Goal: Task Accomplishment & Management: Complete application form

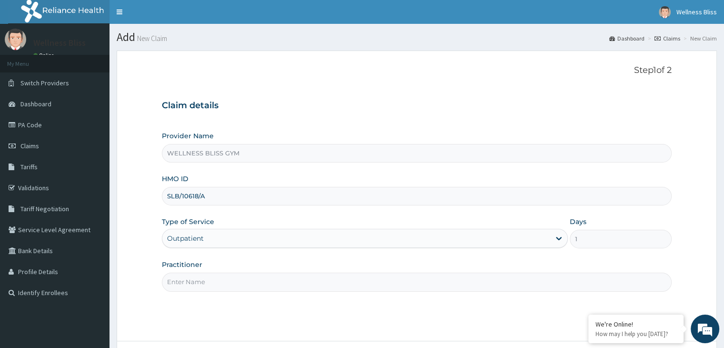
type input "SLB/10618/A"
click at [244, 282] on input "Practitioner" at bounding box center [416, 281] width 509 height 19
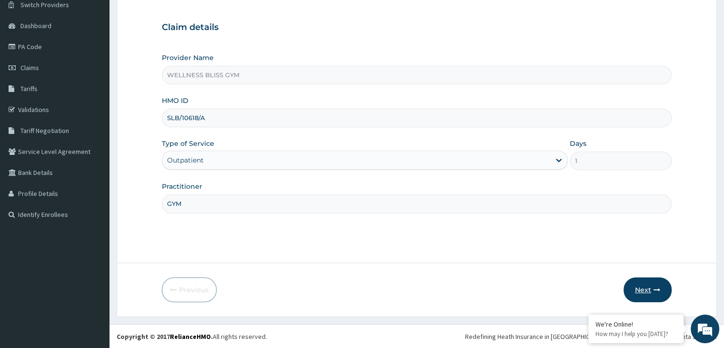
type input "GYM"
click at [656, 286] on icon "button" at bounding box center [657, 289] width 7 height 7
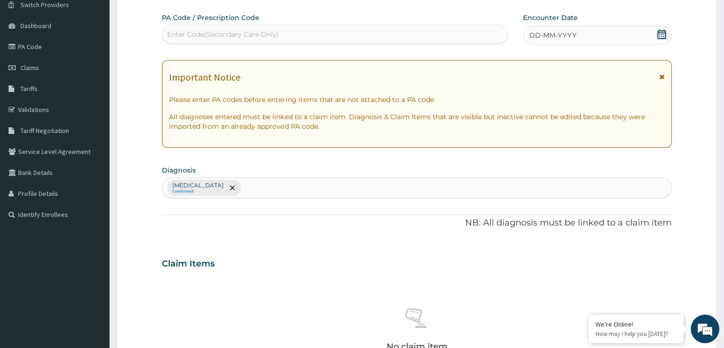
click at [244, 30] on div "Enter Code(Secondary Care Only)" at bounding box center [223, 35] width 112 height 10
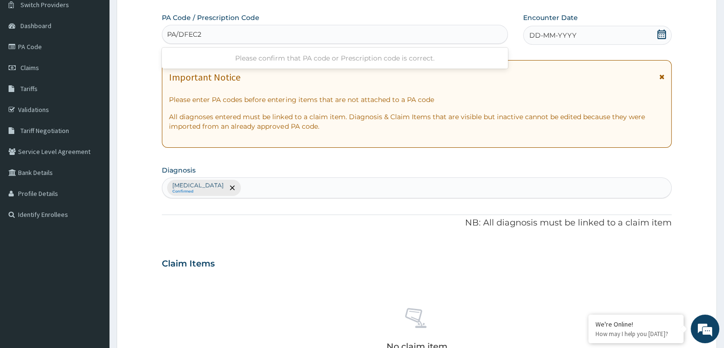
type input "PA/DFEC22"
click at [658, 33] on icon at bounding box center [662, 35] width 10 height 10
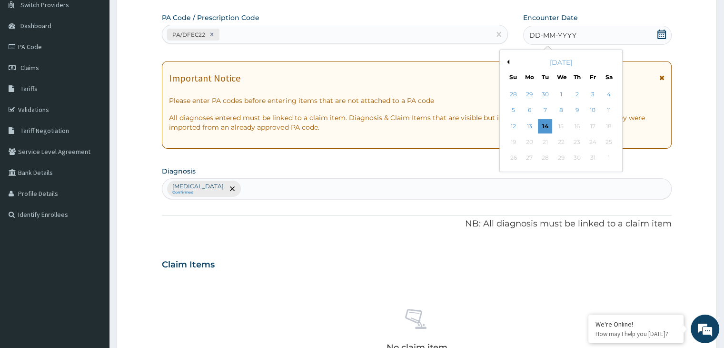
click at [508, 60] on button "Previous Month" at bounding box center [507, 62] width 5 height 5
click at [547, 156] on div "30" at bounding box center [545, 158] width 14 height 14
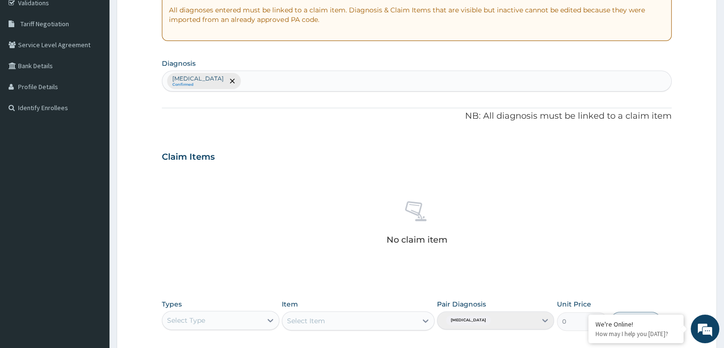
scroll to position [338, 0]
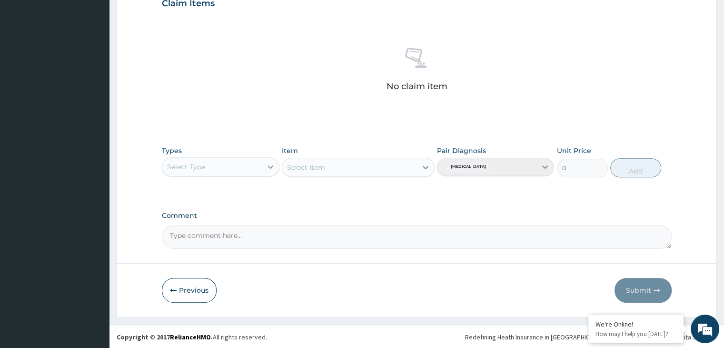
click at [268, 169] on icon at bounding box center [271, 167] width 10 height 10
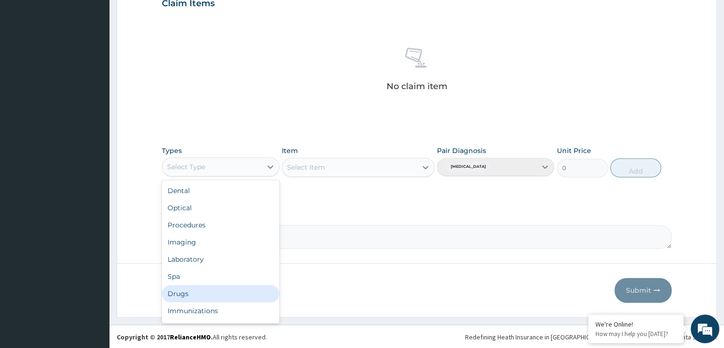
scroll to position [32, 0]
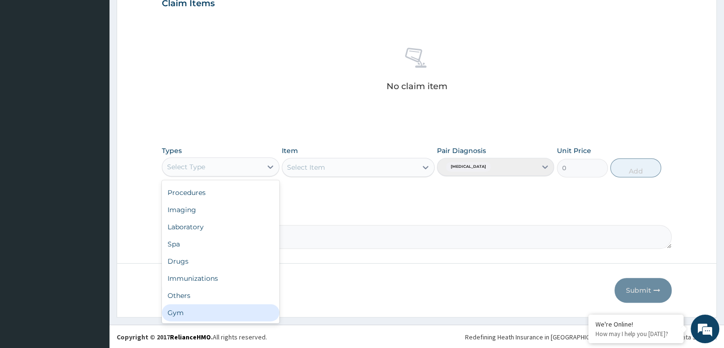
click at [227, 317] on div "Gym" at bounding box center [220, 312] width 117 height 17
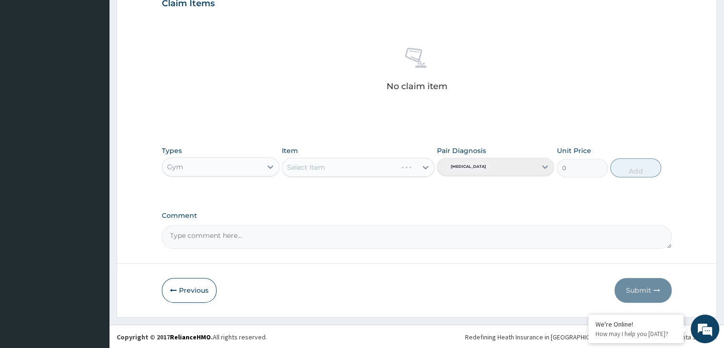
click at [425, 162] on div "Select Item" at bounding box center [358, 167] width 153 height 19
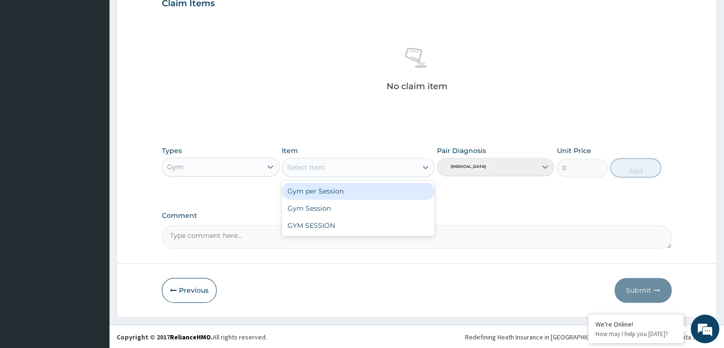
click at [425, 168] on icon at bounding box center [426, 167] width 10 height 10
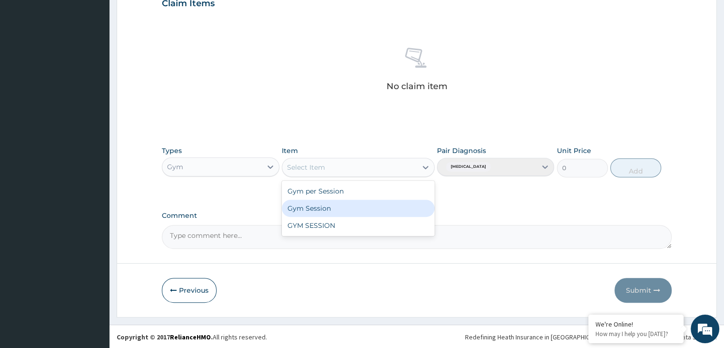
click at [395, 199] on div "Gym per Session Gym Session GYM SESSION" at bounding box center [358, 207] width 153 height 55
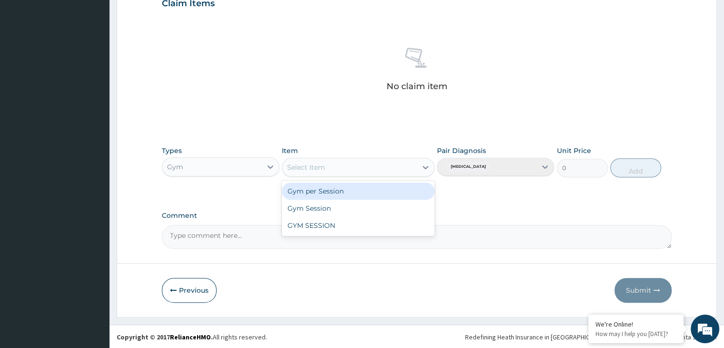
click at [418, 187] on div "Gym per Session" at bounding box center [358, 190] width 153 height 17
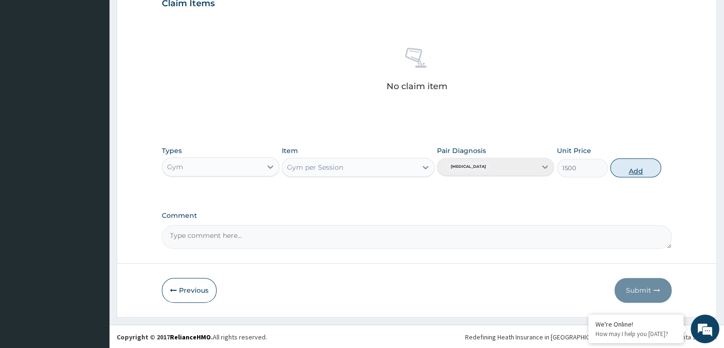
click at [626, 166] on button "Add" at bounding box center [635, 167] width 51 height 19
type input "0"
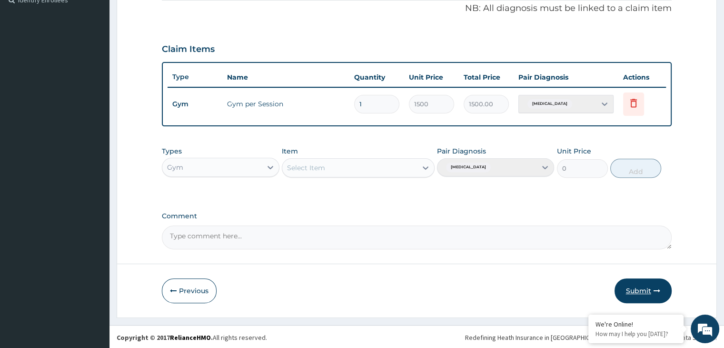
click at [640, 286] on button "Submit" at bounding box center [643, 290] width 57 height 25
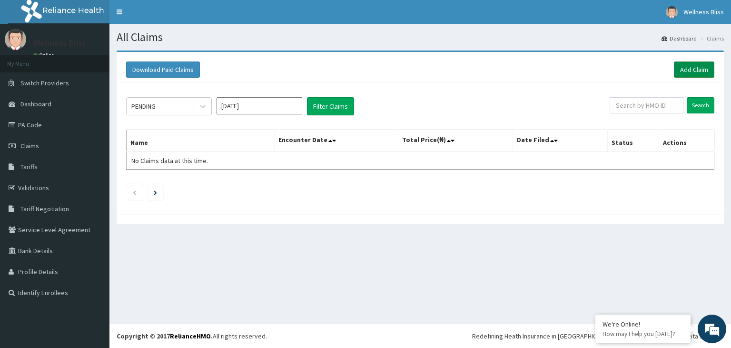
click at [706, 65] on link "Add Claim" at bounding box center [694, 69] width 40 height 16
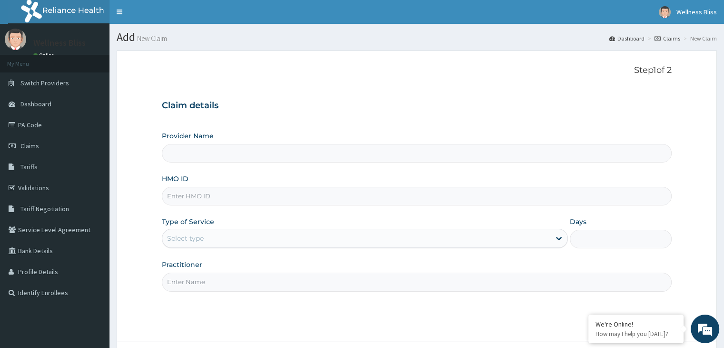
click at [268, 196] on input "HMO ID" at bounding box center [416, 196] width 509 height 19
type input "WELLNESS BLISS GYM"
type input "1"
type input "MOP/10191/A"
click at [244, 276] on input "Practitioner" at bounding box center [416, 281] width 509 height 19
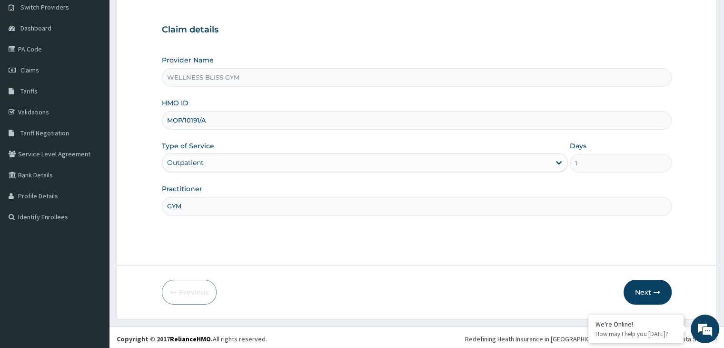
scroll to position [78, 0]
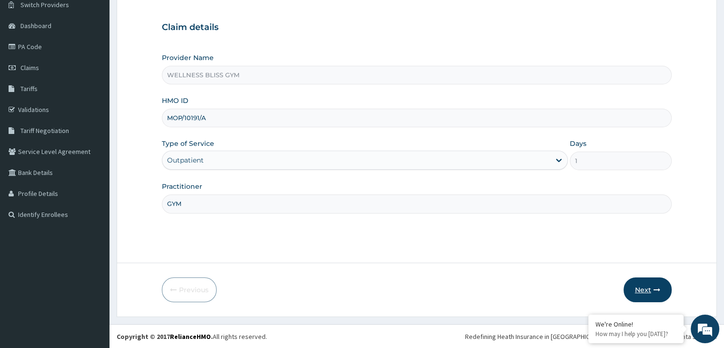
type input "GYM"
click at [645, 287] on button "Next" at bounding box center [648, 289] width 48 height 25
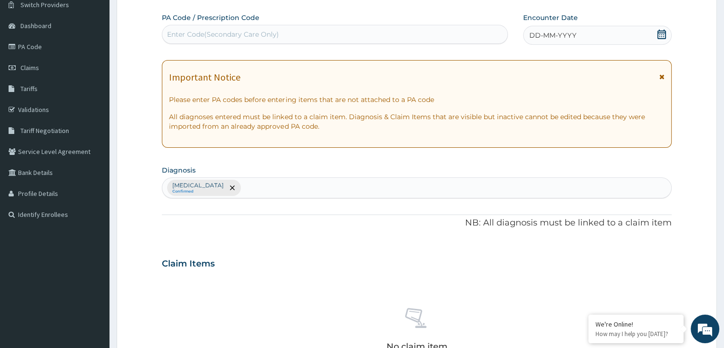
click at [262, 31] on div "Enter Code(Secondary Care Only)" at bounding box center [223, 35] width 112 height 10
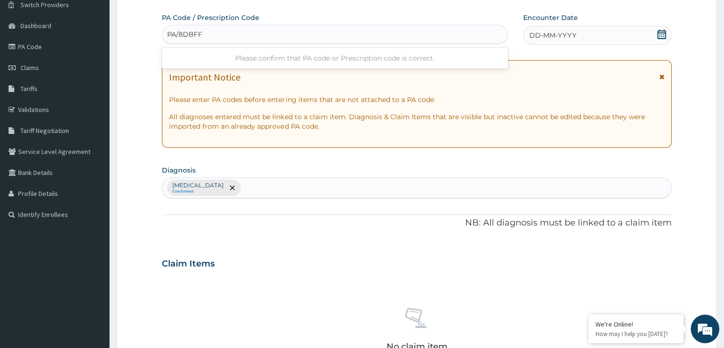
type input "PA/8DBFFB"
click at [634, 33] on div "DD-MM-YYYY" at bounding box center [597, 35] width 148 height 19
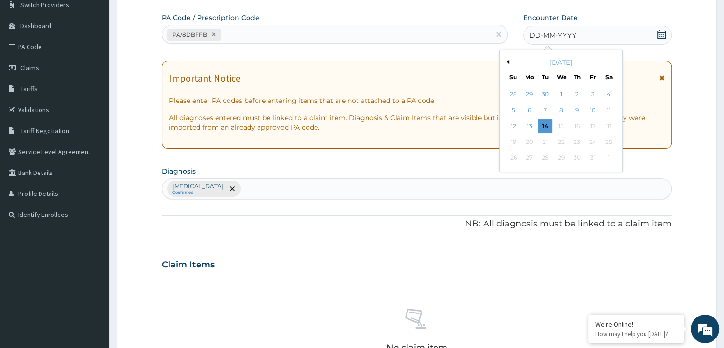
click at [508, 61] on button "Previous Month" at bounding box center [507, 62] width 5 height 5
click at [549, 154] on div "30" at bounding box center [545, 158] width 14 height 14
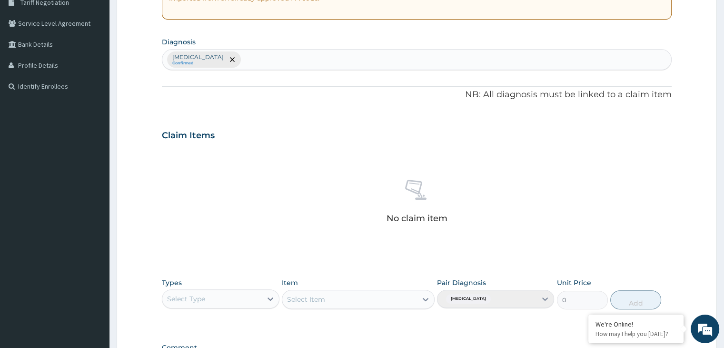
scroll to position [338, 0]
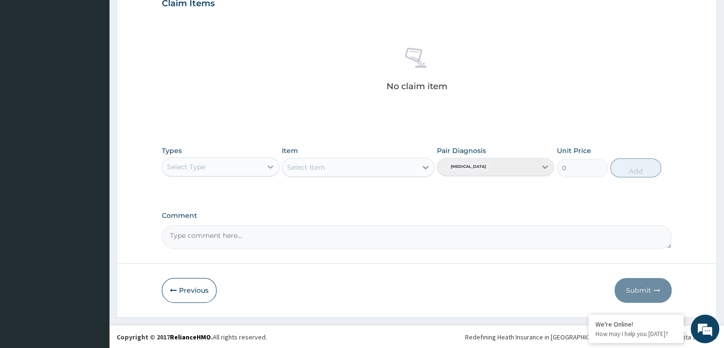
click at [265, 164] on div at bounding box center [270, 166] width 17 height 17
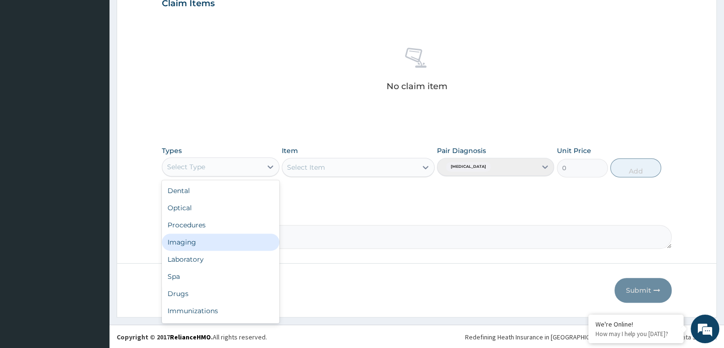
scroll to position [32, 0]
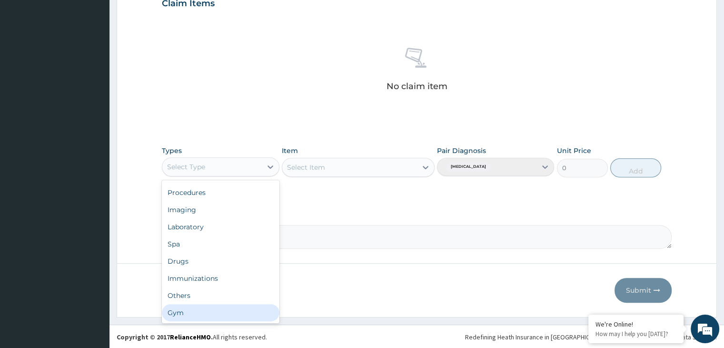
click at [223, 313] on div "Gym" at bounding box center [220, 312] width 117 height 17
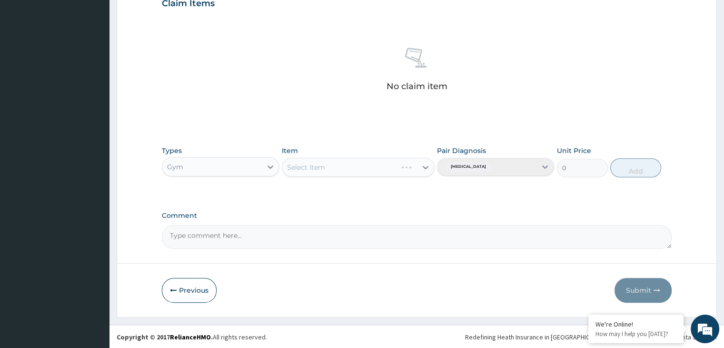
click at [425, 164] on div "Select Item" at bounding box center [358, 167] width 153 height 19
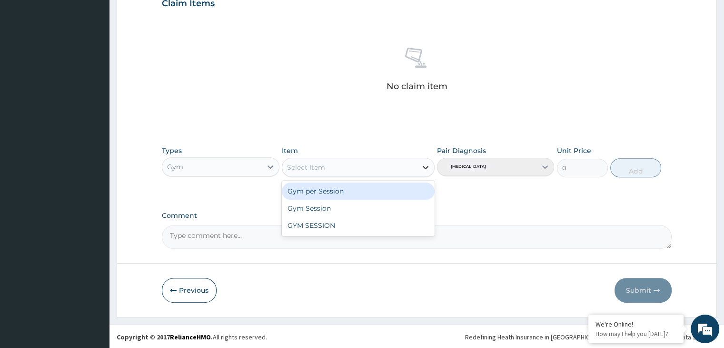
click at [425, 167] on icon at bounding box center [426, 167] width 6 height 3
click at [408, 194] on div "Gym per Session" at bounding box center [358, 190] width 153 height 17
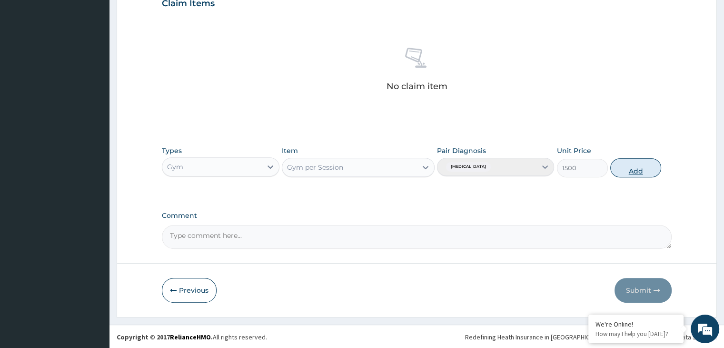
click at [639, 174] on button "Add" at bounding box center [635, 167] width 51 height 19
type input "0"
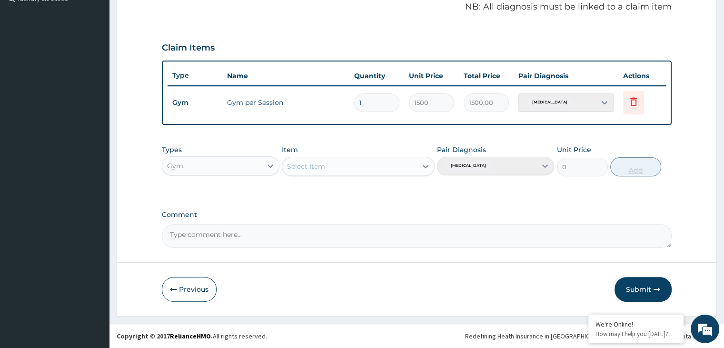
scroll to position [292, 0]
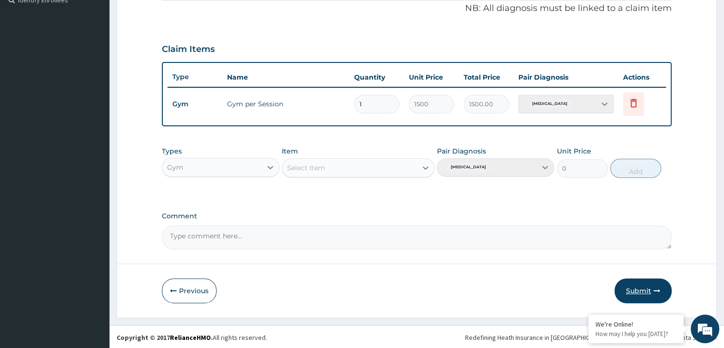
click at [663, 286] on button "Submit" at bounding box center [643, 290] width 57 height 25
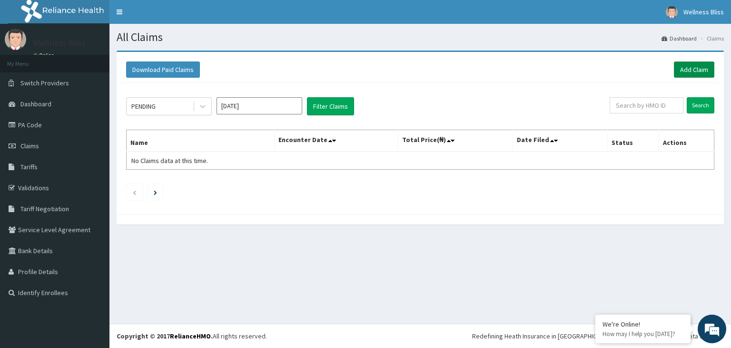
click at [704, 70] on link "Add Claim" at bounding box center [694, 69] width 40 height 16
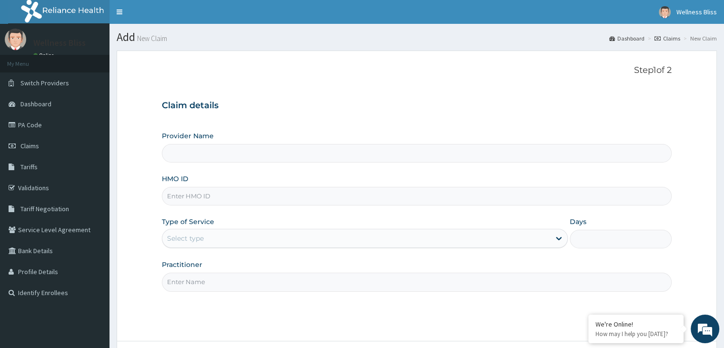
click at [310, 201] on input "HMO ID" at bounding box center [416, 196] width 509 height 19
type input "WELLNESS BLISS GYM"
type input "1"
type input "RTL/10086/A"
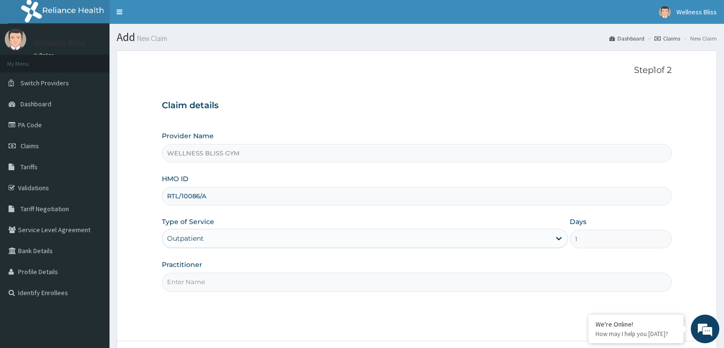
click at [211, 287] on input "Practitioner" at bounding box center [416, 281] width 509 height 19
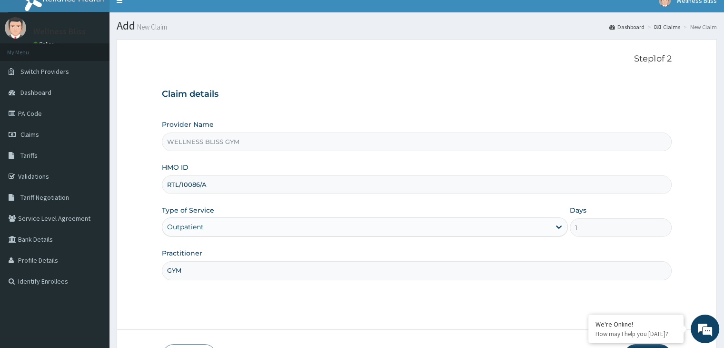
scroll to position [78, 0]
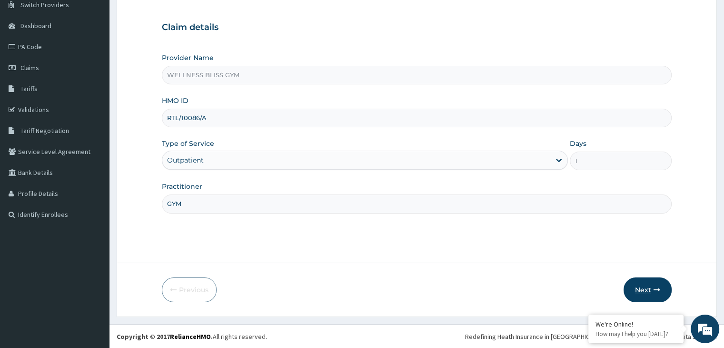
type input "GYM"
click at [649, 287] on button "Next" at bounding box center [648, 289] width 48 height 25
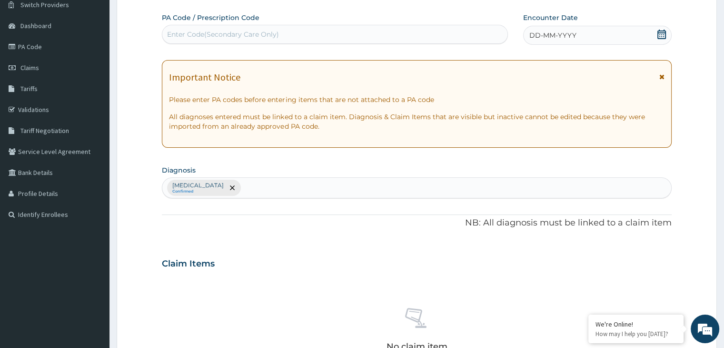
click at [318, 25] on div "Enter Code(Secondary Care Only)" at bounding box center [335, 34] width 346 height 19
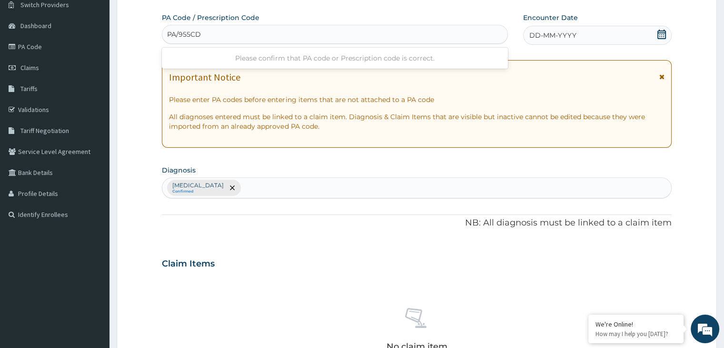
type input "PA/955CD3"
click at [655, 35] on div "DD-MM-YYYY" at bounding box center [597, 35] width 148 height 19
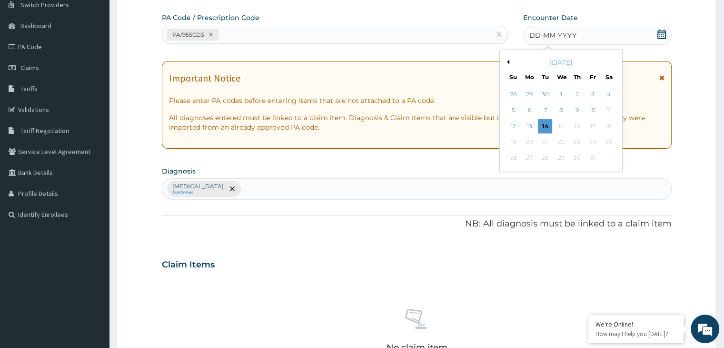
click at [505, 60] on button "Previous Month" at bounding box center [507, 62] width 5 height 5
click at [548, 156] on div "30" at bounding box center [545, 158] width 14 height 14
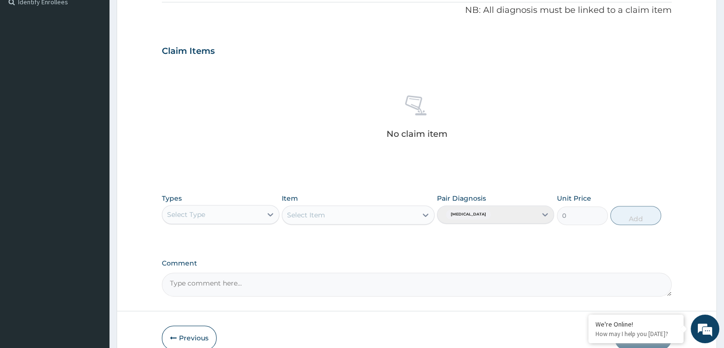
scroll to position [338, 0]
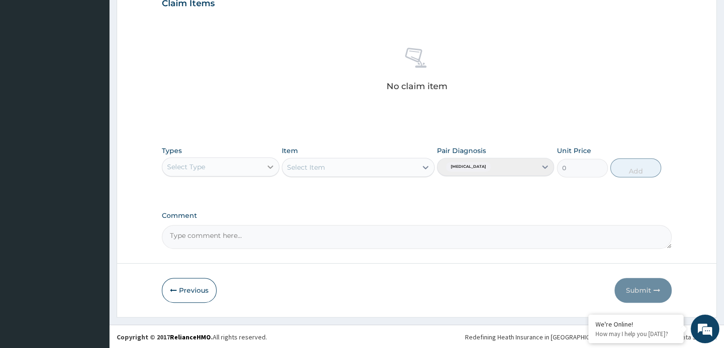
click at [276, 167] on div at bounding box center [270, 166] width 17 height 17
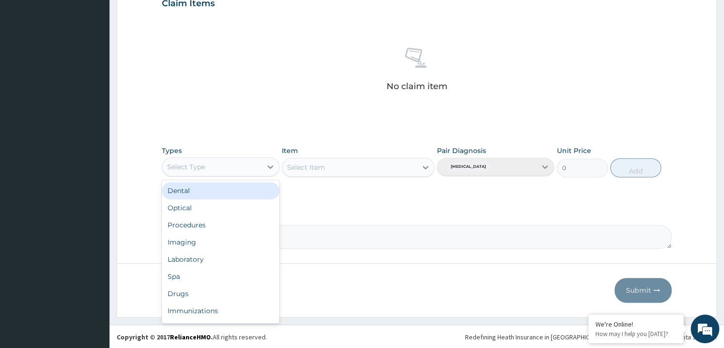
scroll to position [32, 0]
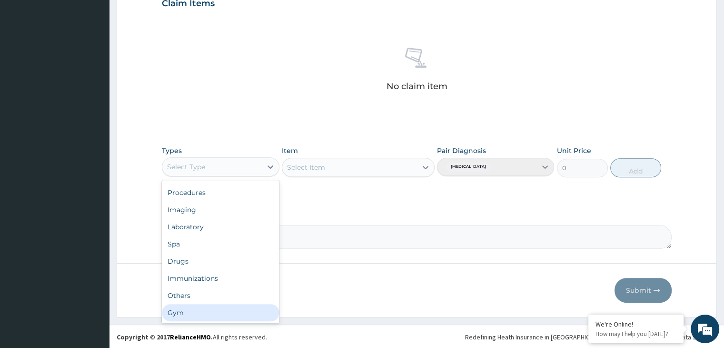
click at [249, 316] on div "Gym" at bounding box center [220, 312] width 117 height 17
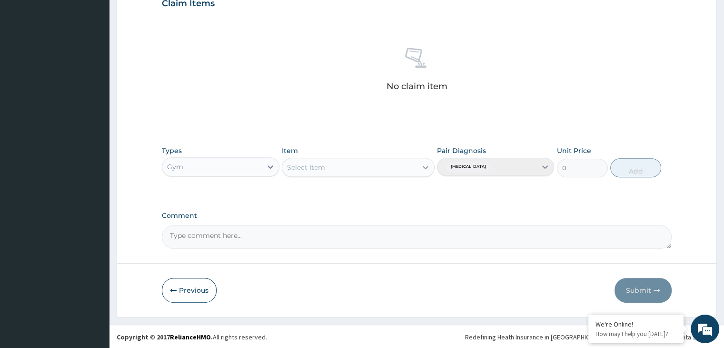
click at [425, 163] on icon at bounding box center [426, 167] width 10 height 10
click at [426, 164] on icon at bounding box center [426, 167] width 10 height 10
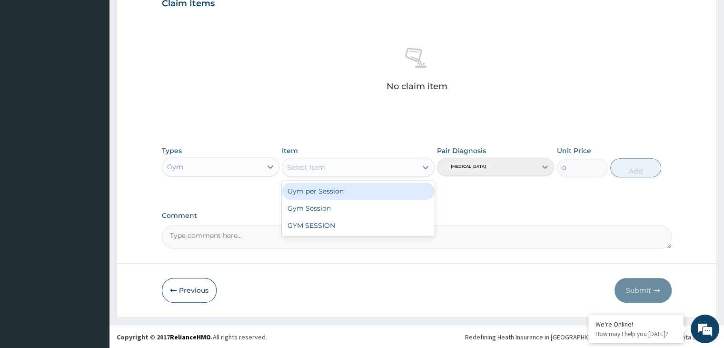
click at [407, 186] on div "Gym per Session" at bounding box center [358, 190] width 153 height 17
click at [407, 186] on div "Types Gym Item option Gym per Session focused, 1 of 3. 3 results available. Use…" at bounding box center [416, 168] width 509 height 55
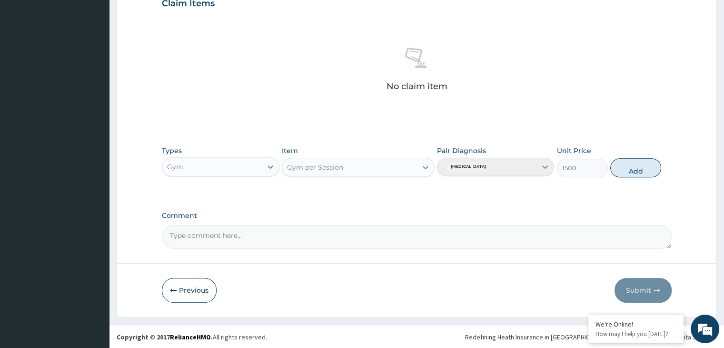
click at [407, 186] on div "Types Gym Item Gym per Session Pair Diagnosis Lack of physical exercise Unit Pr…" at bounding box center [416, 168] width 509 height 55
click at [633, 166] on button "Add" at bounding box center [635, 167] width 51 height 19
type input "0"
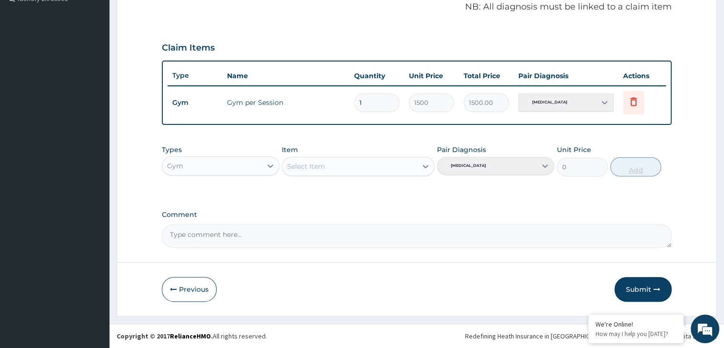
scroll to position [292, 0]
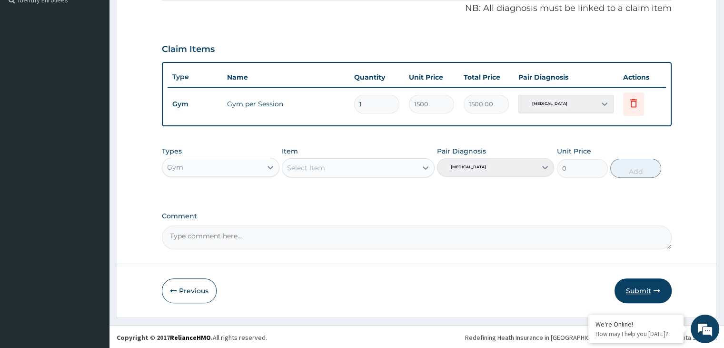
click at [654, 282] on button "Submit" at bounding box center [643, 290] width 57 height 25
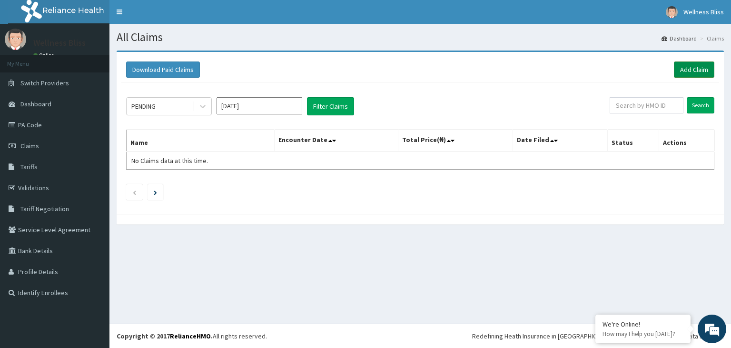
click at [686, 68] on link "Add Claim" at bounding box center [694, 69] width 40 height 16
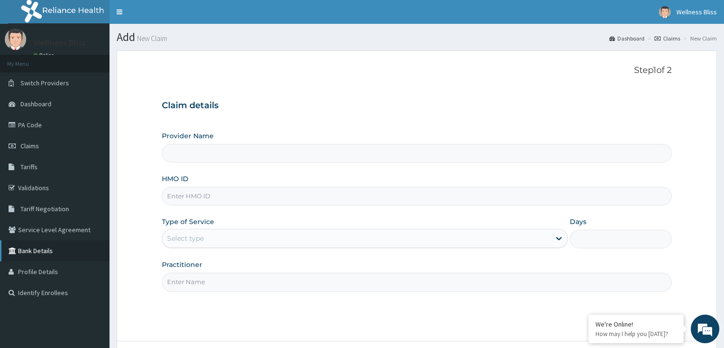
type input "WELLNESS BLISS GYM"
type input "1"
click at [214, 194] on input "HMO ID" at bounding box center [416, 196] width 509 height 19
click at [193, 193] on input "ARZ/100067/A" at bounding box center [416, 196] width 509 height 19
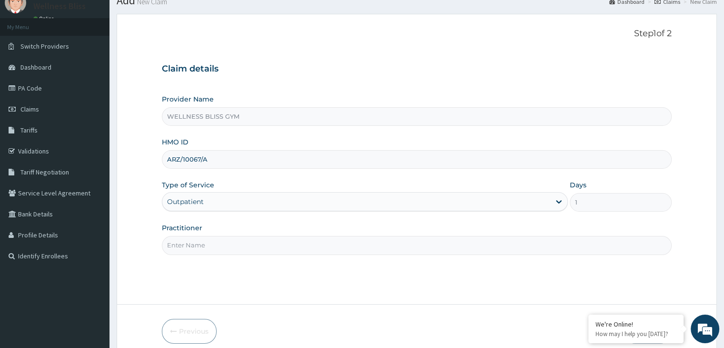
scroll to position [78, 0]
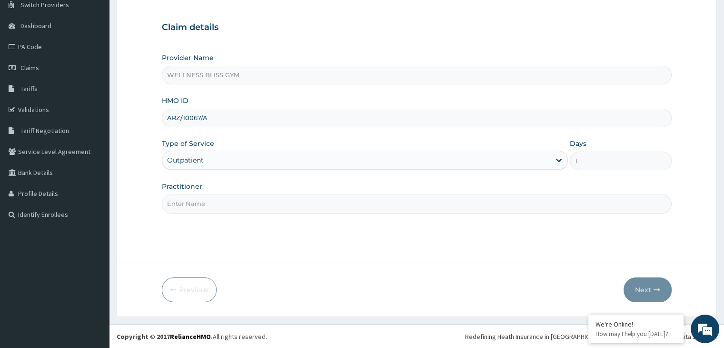
type input "ARZ/10067/A"
click at [231, 202] on input "Practitioner" at bounding box center [416, 203] width 509 height 19
type input "GYM"
click at [657, 288] on icon "button" at bounding box center [657, 289] width 7 height 7
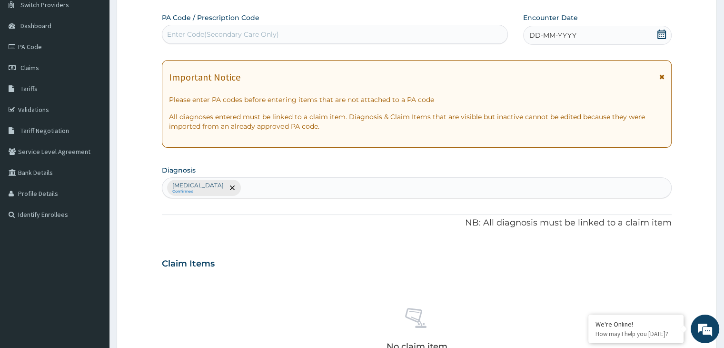
click at [282, 40] on div "Enter Code(Secondary Care Only)" at bounding box center [334, 34] width 345 height 15
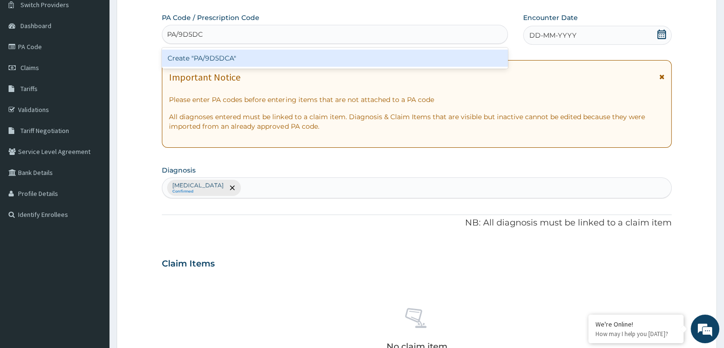
type input "PA/9D5DCA"
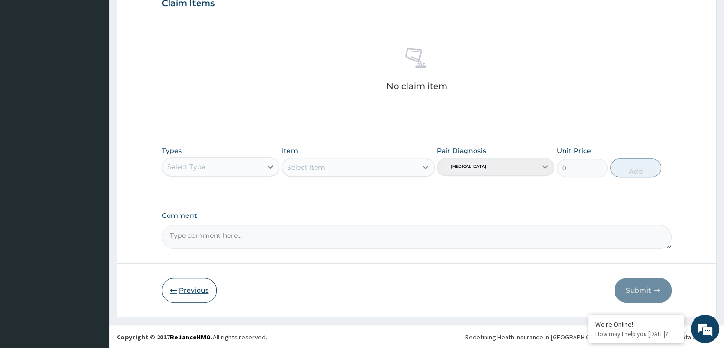
click at [175, 283] on button "Previous" at bounding box center [189, 290] width 55 height 25
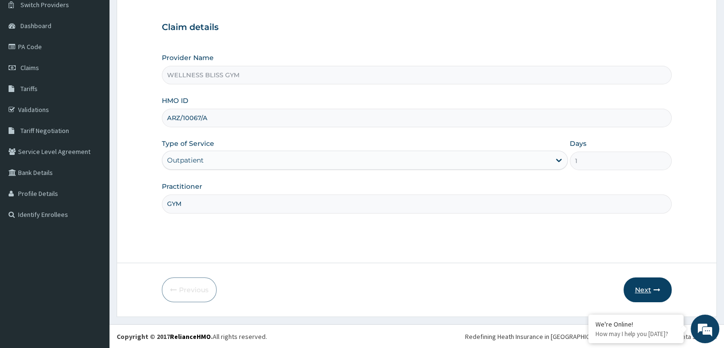
click at [646, 288] on button "Next" at bounding box center [648, 289] width 48 height 25
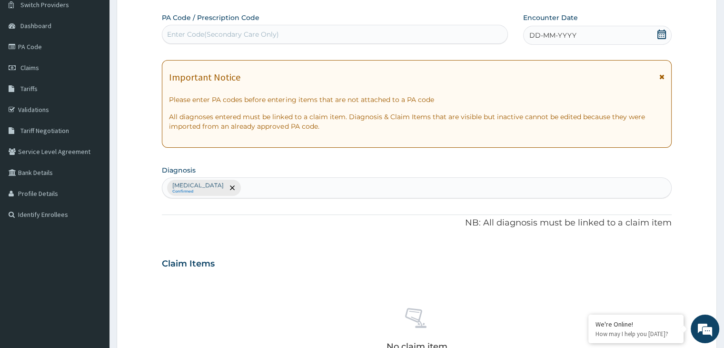
click at [232, 32] on div "Enter Code(Secondary Care Only)" at bounding box center [223, 35] width 112 height 10
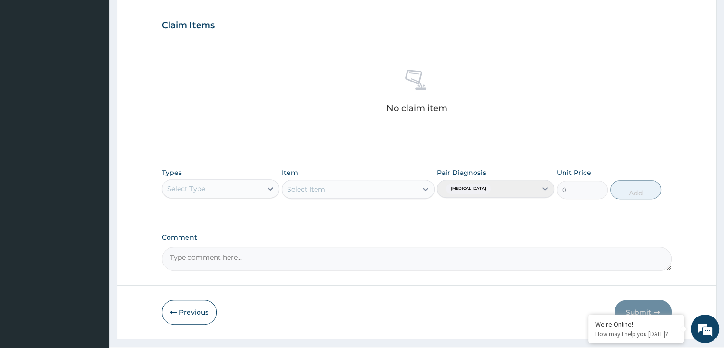
click at [176, 313] on icon "button" at bounding box center [173, 311] width 7 height 7
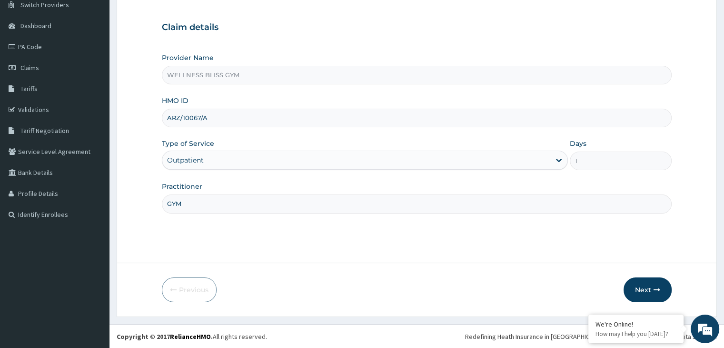
click at [198, 118] on input "ARZ/10067/A" at bounding box center [416, 118] width 509 height 19
click at [201, 118] on input "ARZ/10067/A" at bounding box center [416, 118] width 509 height 19
click at [200, 115] on input "ARZ/10067/A" at bounding box center [416, 118] width 509 height 19
type input "ARZ/10068/A"
click at [646, 291] on button "Next" at bounding box center [648, 289] width 48 height 25
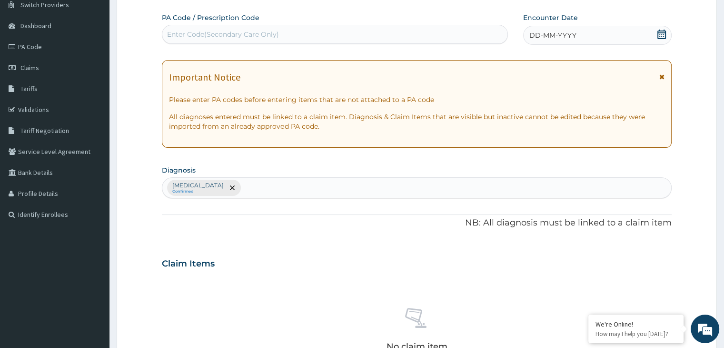
click at [237, 35] on div "Enter Code(Secondary Care Only)" at bounding box center [223, 35] width 112 height 10
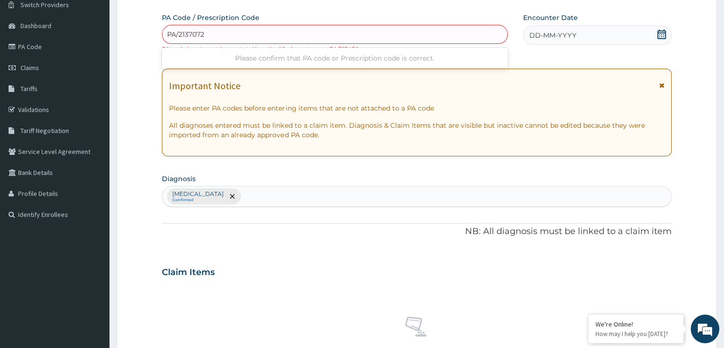
click at [187, 35] on input "PA/2137072" at bounding box center [186, 35] width 39 height 10
type input "PA/2B7072"
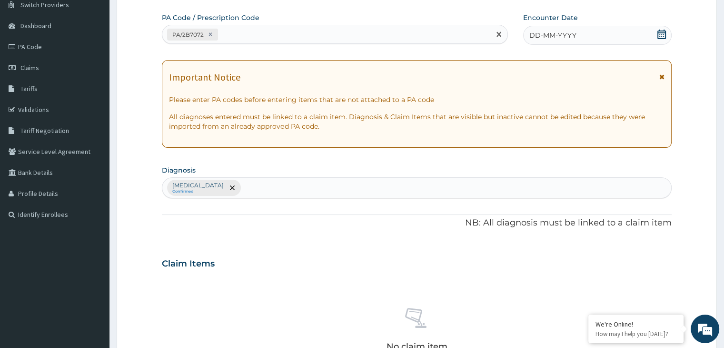
click at [662, 32] on icon at bounding box center [661, 35] width 9 height 10
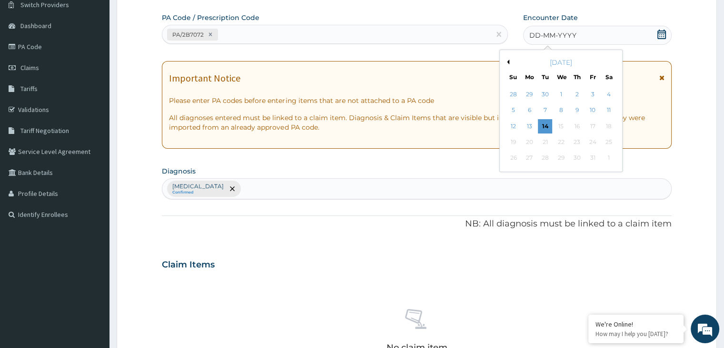
click at [508, 61] on button "Previous Month" at bounding box center [507, 62] width 5 height 5
click at [545, 155] on div "30" at bounding box center [545, 158] width 14 height 14
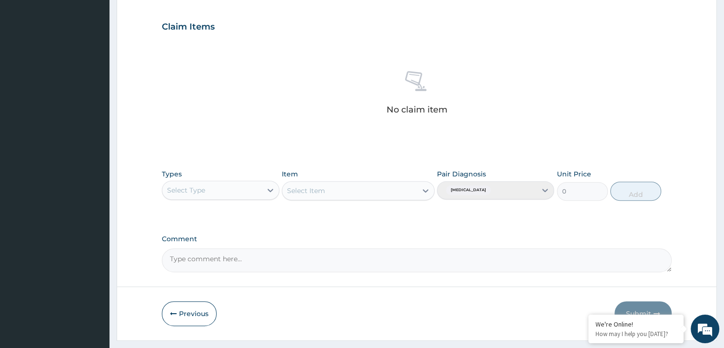
scroll to position [338, 0]
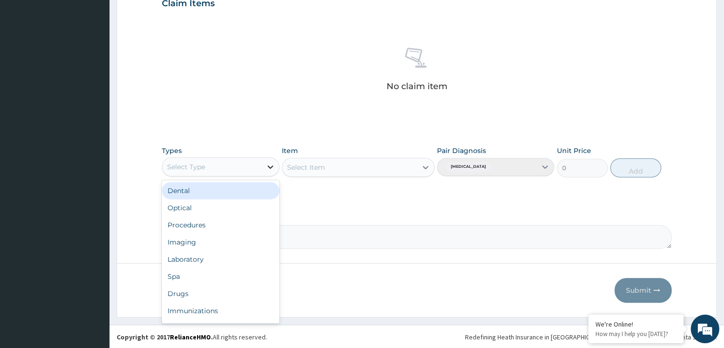
click at [268, 166] on icon at bounding box center [271, 167] width 10 height 10
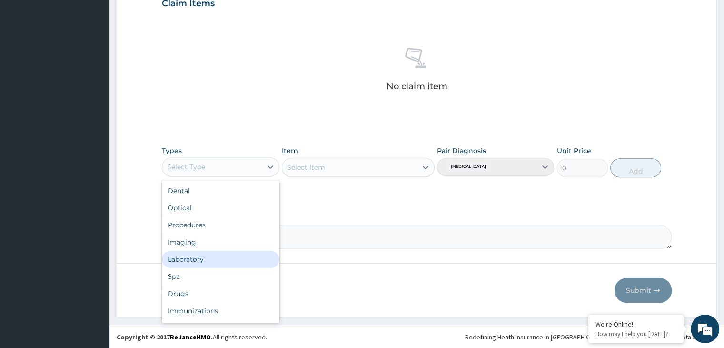
scroll to position [32, 0]
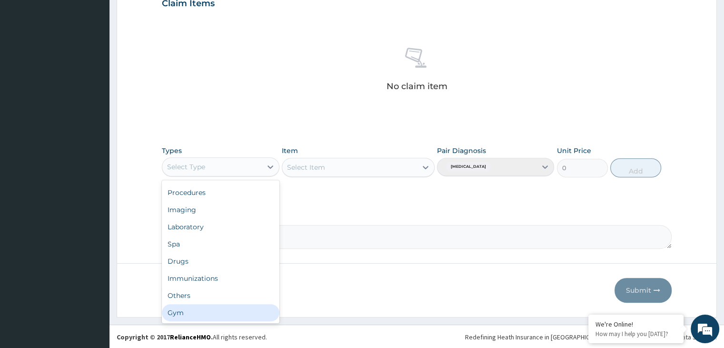
click at [245, 304] on div "Gym" at bounding box center [220, 312] width 117 height 17
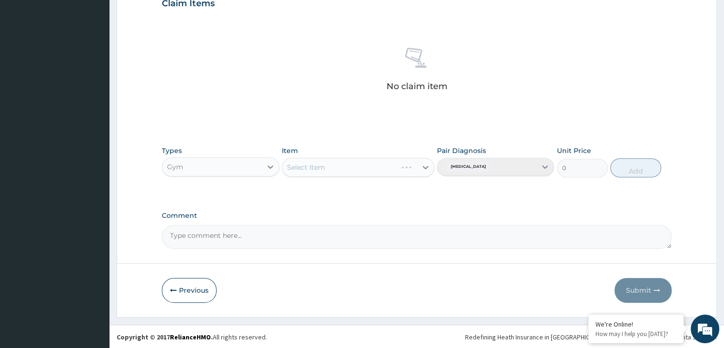
click at [423, 166] on div "Select Item" at bounding box center [358, 167] width 153 height 19
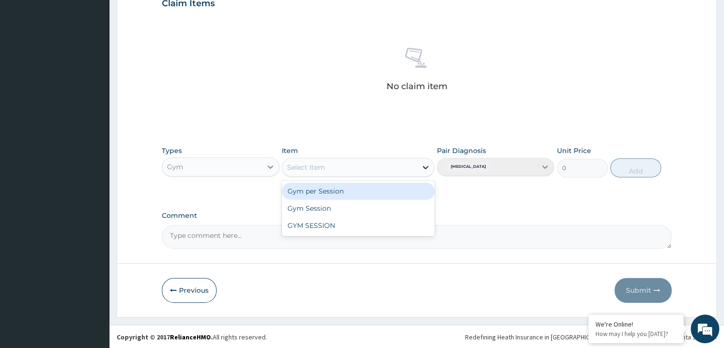
click at [424, 167] on icon at bounding box center [426, 167] width 6 height 3
click at [407, 188] on div "Gym per Session" at bounding box center [358, 190] width 153 height 17
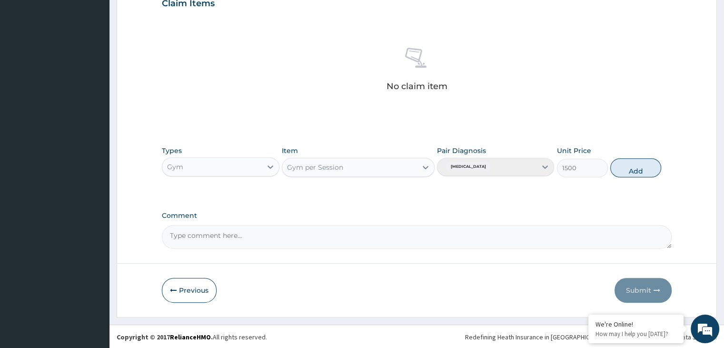
drag, startPoint x: 641, startPoint y: 170, endPoint x: 640, endPoint y: 190, distance: 20.0
click at [641, 170] on button "Add" at bounding box center [635, 167] width 51 height 19
type input "0"
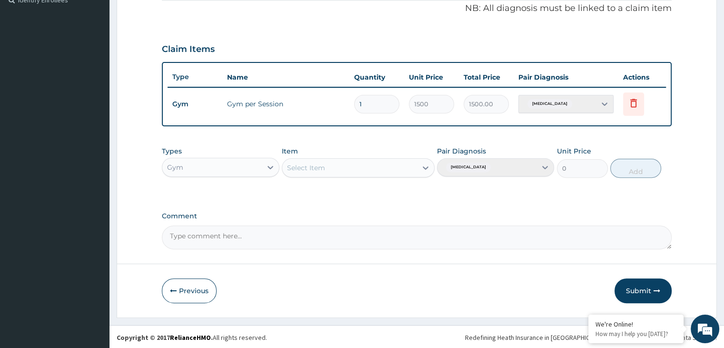
click at [637, 292] on button "Submit" at bounding box center [643, 290] width 57 height 25
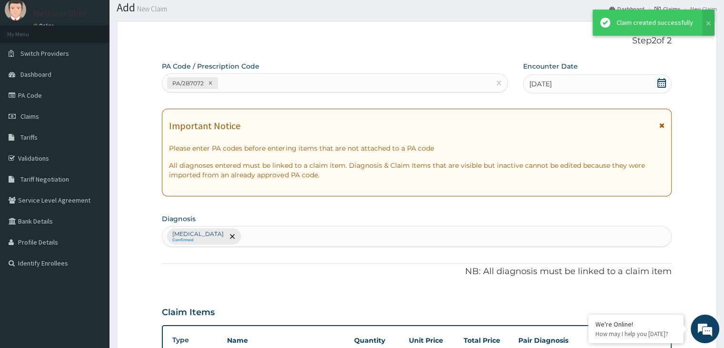
scroll to position [292, 0]
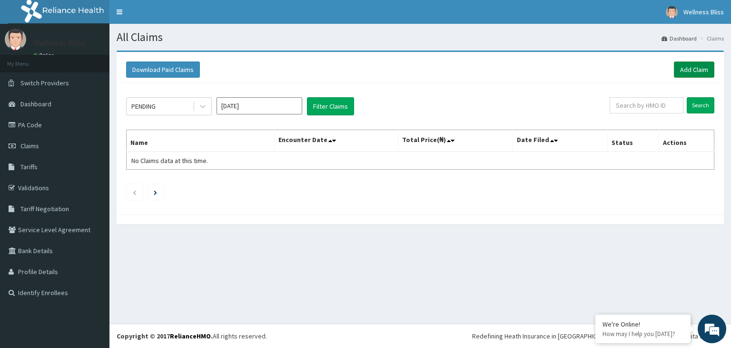
click at [696, 67] on link "Add Claim" at bounding box center [694, 69] width 40 height 16
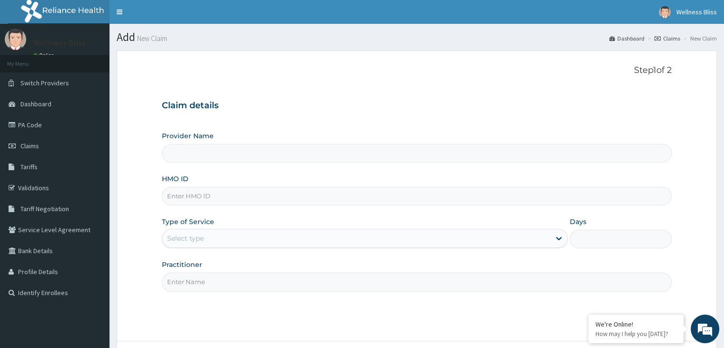
type input "WELLNESS BLISS GYM"
type input "1"
click at [389, 199] on input "HMO ID" at bounding box center [416, 196] width 509 height 19
type input "GTB/10252/A"
click at [318, 285] on input "Practitioner" at bounding box center [416, 281] width 509 height 19
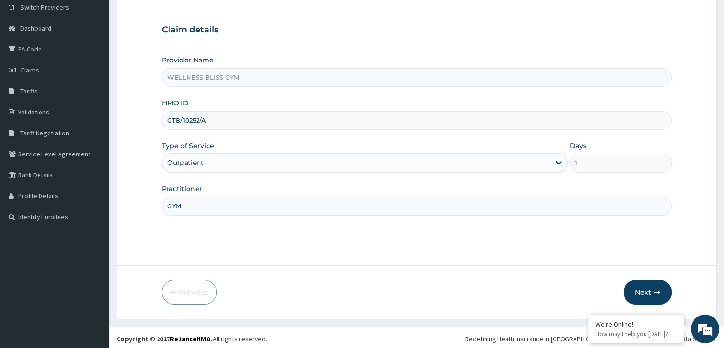
scroll to position [78, 0]
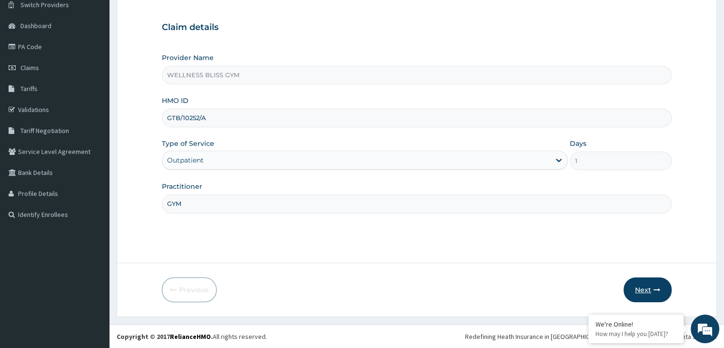
type input "GYM"
click at [642, 294] on button "Next" at bounding box center [648, 289] width 48 height 25
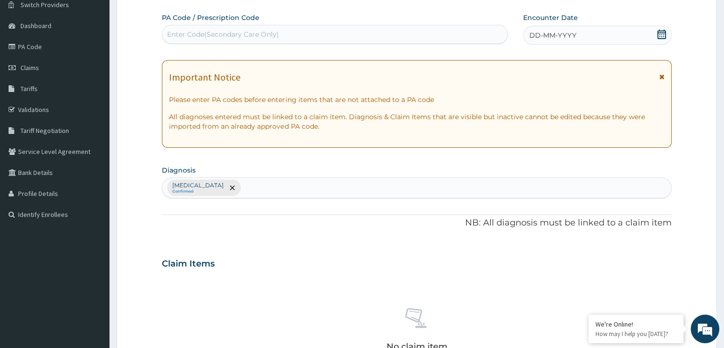
click at [312, 35] on div "Enter Code(Secondary Care Only)" at bounding box center [334, 34] width 345 height 15
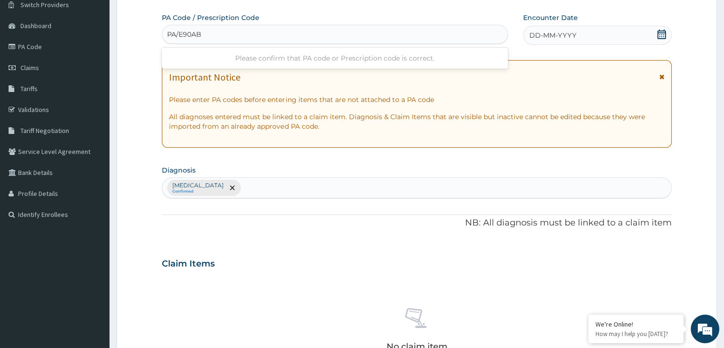
type input "PA/E90ABE"
click at [590, 31] on div "DD-MM-YYYY" at bounding box center [597, 35] width 148 height 19
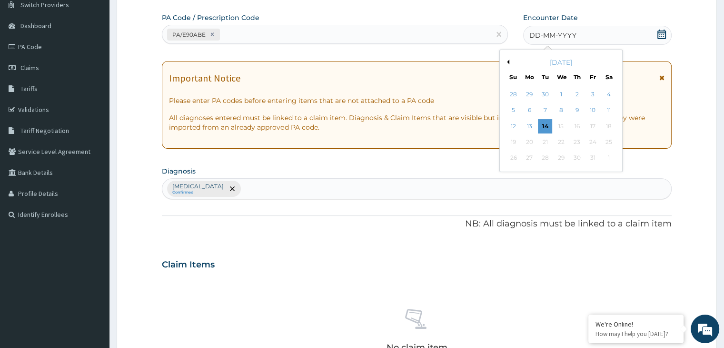
click at [510, 63] on div "[DATE]" at bounding box center [561, 63] width 115 height 10
click at [507, 58] on div "[DATE]" at bounding box center [561, 63] width 115 height 10
click at [508, 62] on button "Previous Month" at bounding box center [507, 62] width 5 height 5
click at [547, 159] on div "30" at bounding box center [545, 158] width 14 height 14
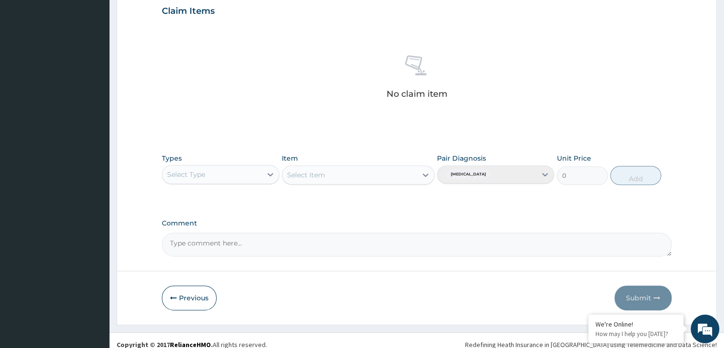
scroll to position [338, 0]
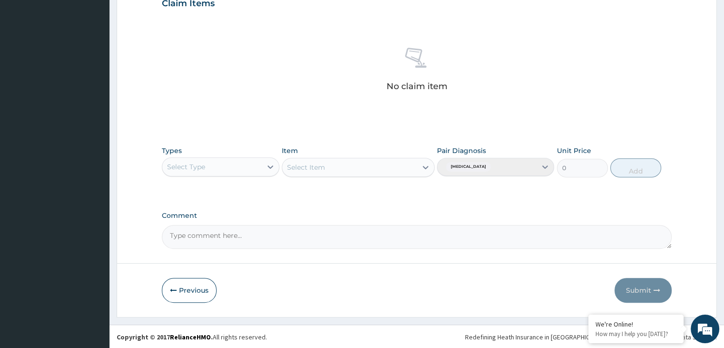
click at [257, 161] on div "Select Type" at bounding box center [211, 166] width 99 height 15
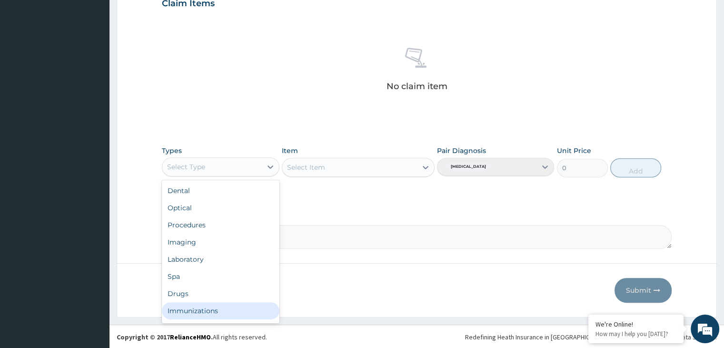
scroll to position [32, 0]
click at [237, 311] on div "Gym" at bounding box center [220, 312] width 117 height 17
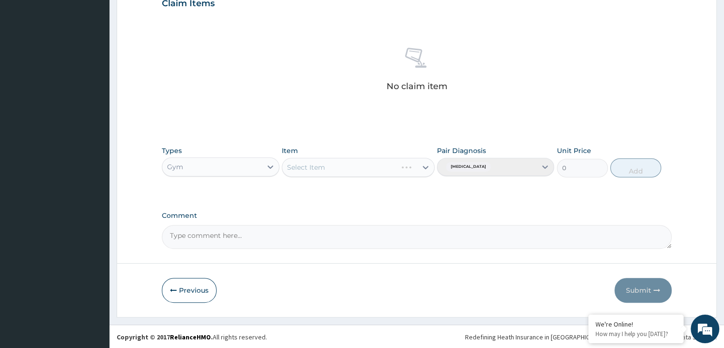
click at [429, 168] on div "Select Item" at bounding box center [358, 167] width 153 height 19
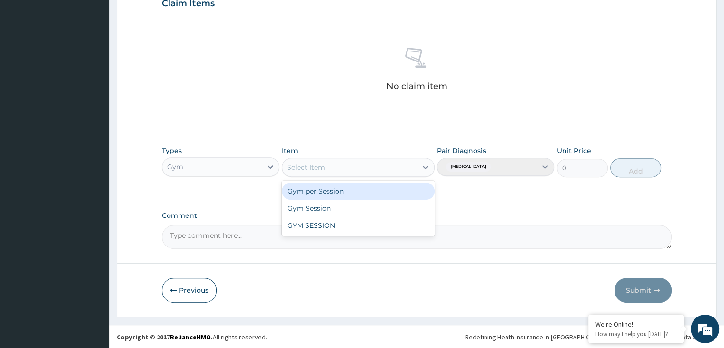
click at [427, 165] on icon at bounding box center [426, 167] width 10 height 10
click at [388, 191] on div "Gym per Session" at bounding box center [358, 190] width 153 height 17
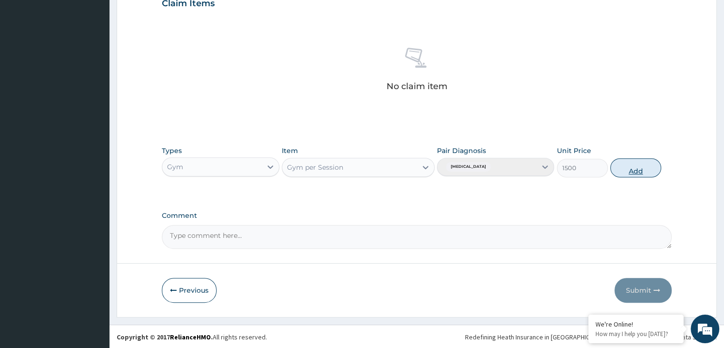
click at [625, 169] on button "Add" at bounding box center [635, 167] width 51 height 19
type input "0"
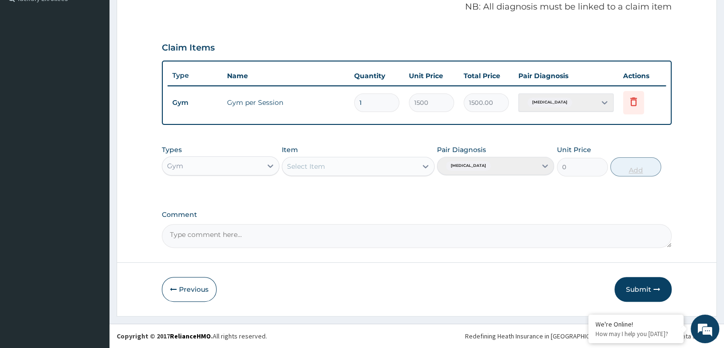
scroll to position [292, 0]
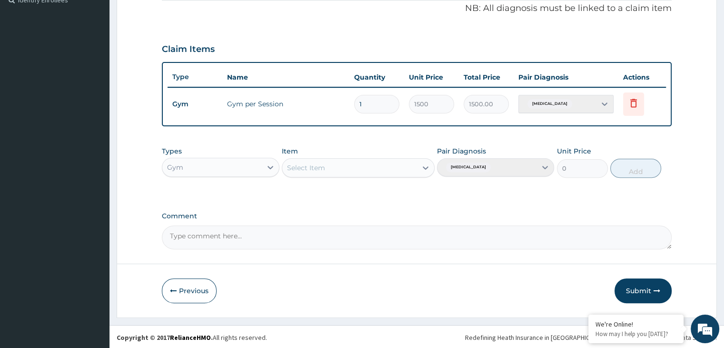
click at [646, 285] on button "Submit" at bounding box center [643, 290] width 57 height 25
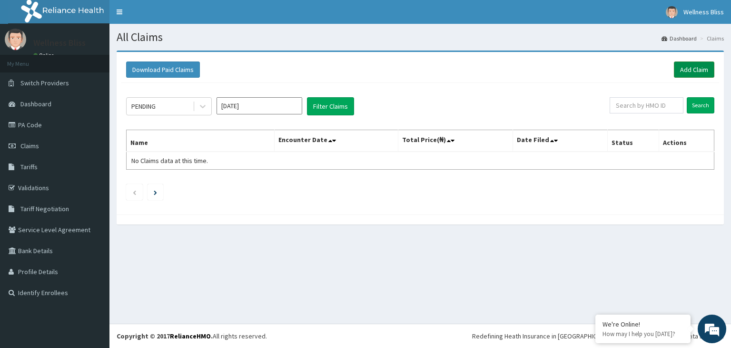
click at [698, 65] on link "Add Claim" at bounding box center [694, 69] width 40 height 16
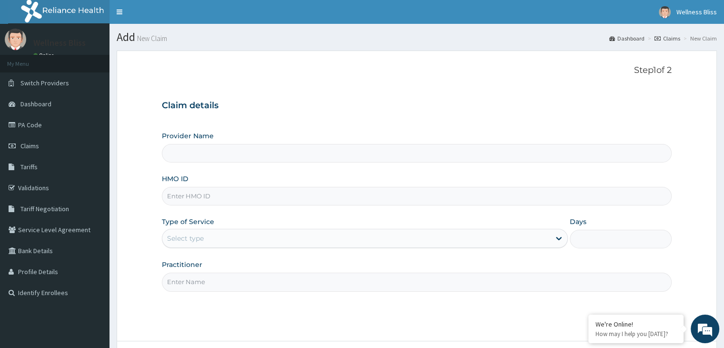
click at [264, 198] on input "HMO ID" at bounding box center [416, 196] width 509 height 19
type input "WELLNESS BLISS GYM"
type input "1"
type input "LPD/10084/A"
click at [285, 285] on input "Practitioner" at bounding box center [416, 281] width 509 height 19
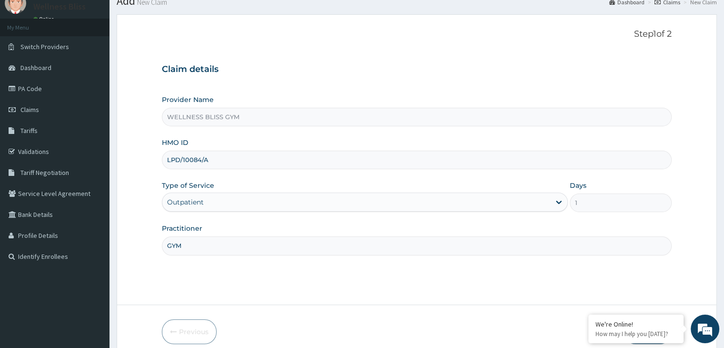
scroll to position [78, 0]
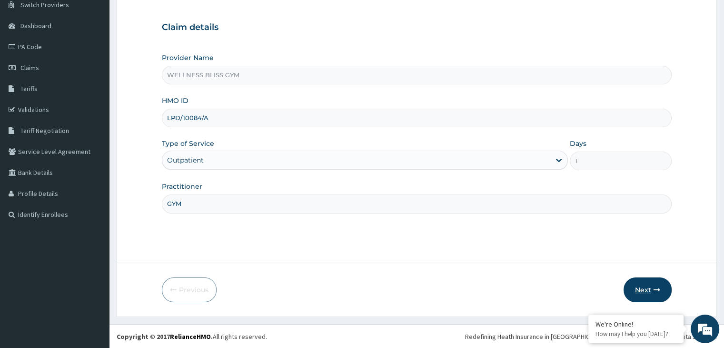
type input "GYM"
click at [647, 288] on button "Next" at bounding box center [648, 289] width 48 height 25
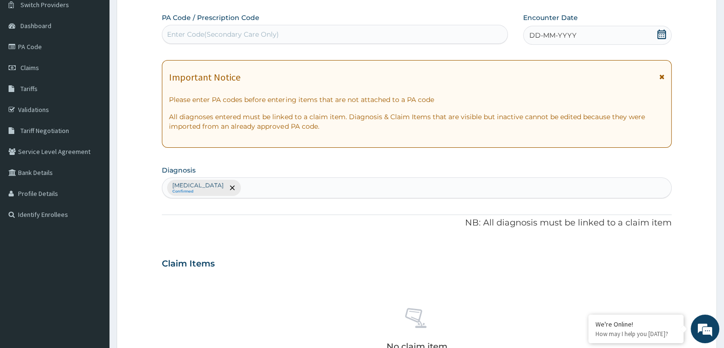
click at [226, 25] on div "Enter Code(Secondary Care Only)" at bounding box center [335, 34] width 346 height 19
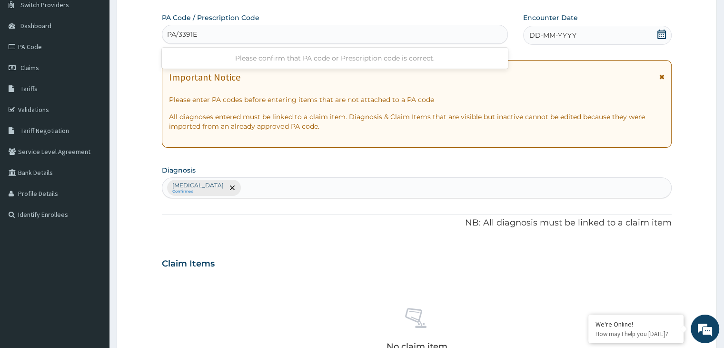
type input "PA/3391E5"
click at [665, 31] on icon at bounding box center [661, 35] width 9 height 10
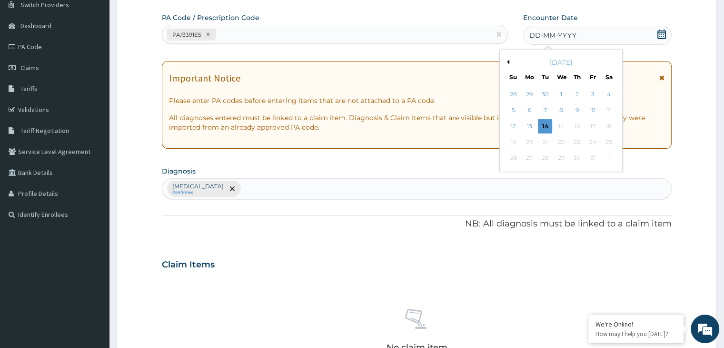
click at [509, 61] on div "[DATE]" at bounding box center [561, 63] width 115 height 10
click at [507, 61] on button "Previous Month" at bounding box center [507, 62] width 5 height 5
click at [614, 61] on button "Next Month" at bounding box center [615, 62] width 5 height 5
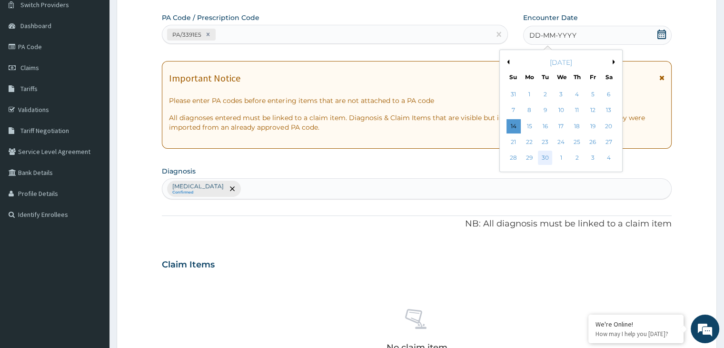
click at [547, 155] on div "30" at bounding box center [545, 158] width 14 height 14
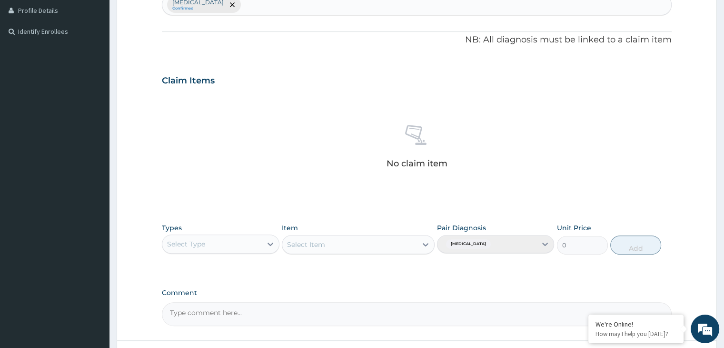
scroll to position [338, 0]
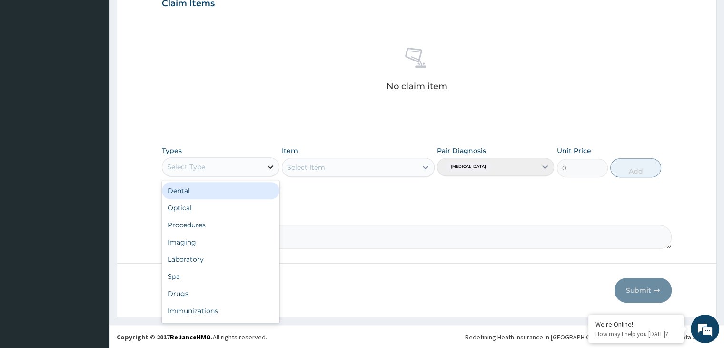
click at [272, 168] on icon at bounding box center [271, 167] width 10 height 10
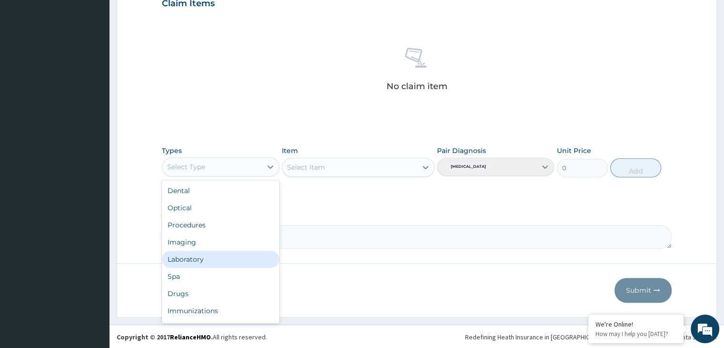
scroll to position [32, 0]
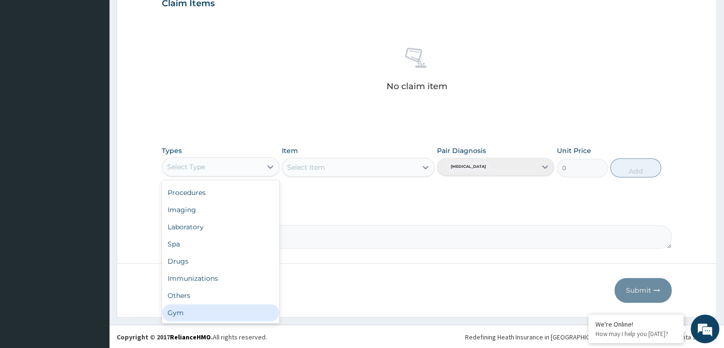
click at [229, 314] on div "Gym" at bounding box center [220, 312] width 117 height 17
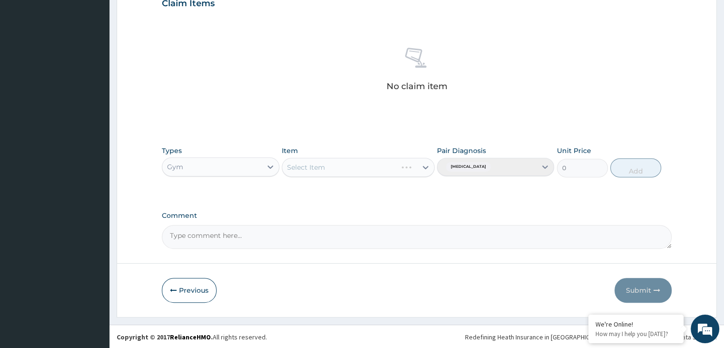
click at [424, 164] on div "Select Item" at bounding box center [358, 167] width 153 height 19
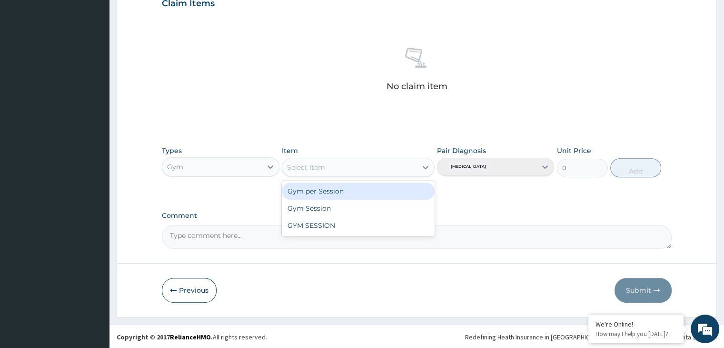
click at [424, 165] on icon at bounding box center [426, 167] width 10 height 10
click at [408, 189] on div "Gym per Session" at bounding box center [358, 190] width 153 height 17
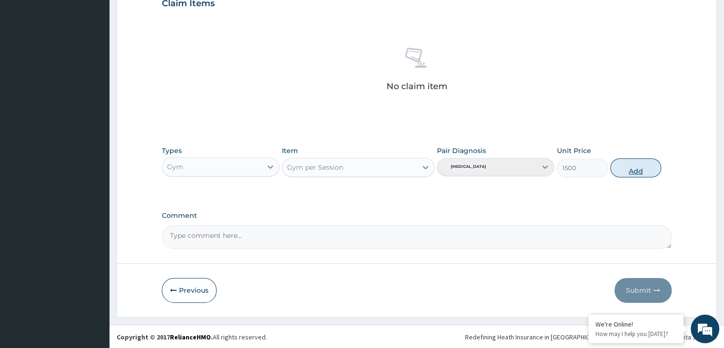
click at [646, 164] on button "Add" at bounding box center [635, 167] width 51 height 19
type input "0"
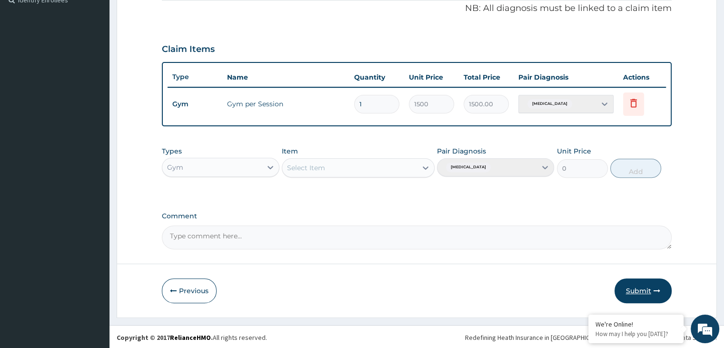
click at [654, 287] on icon "button" at bounding box center [657, 290] width 7 height 7
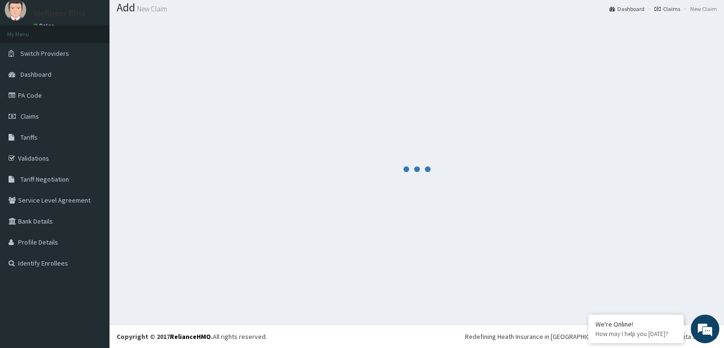
scroll to position [292, 0]
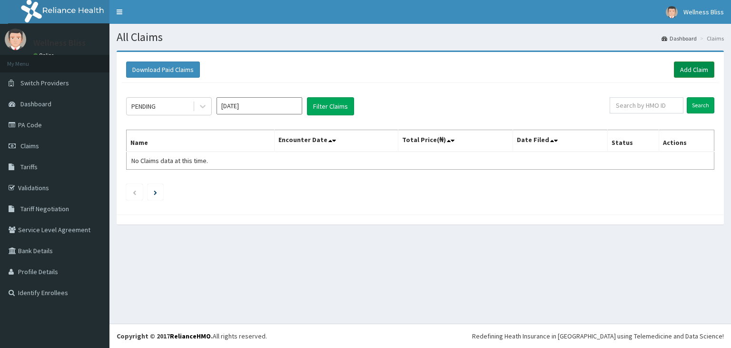
click at [685, 65] on link "Add Claim" at bounding box center [694, 69] width 40 height 16
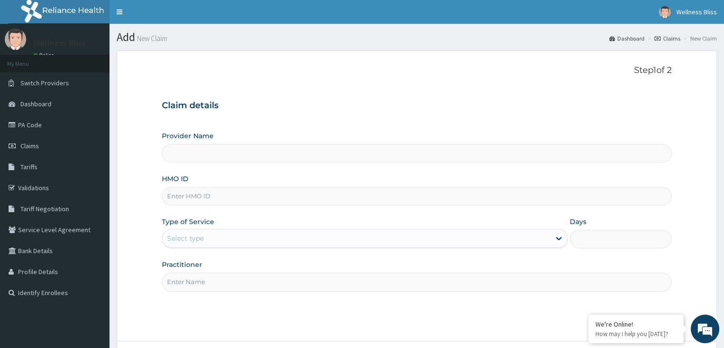
type input "WELLNESS BLISS GYM"
type input "1"
click at [199, 189] on input "HMO ID" at bounding box center [416, 196] width 509 height 19
type input "SLB/10616/A"
click at [179, 279] on input "Practitioner" at bounding box center [416, 281] width 509 height 19
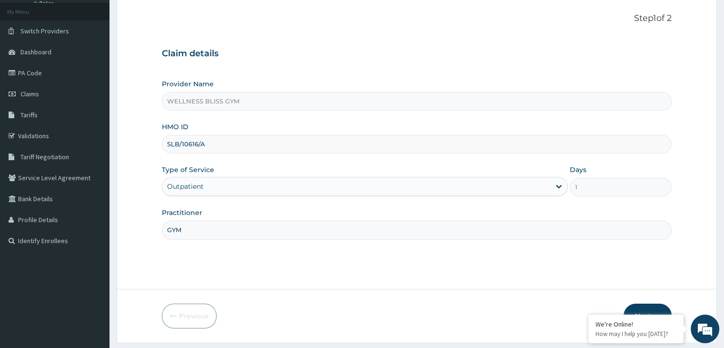
scroll to position [78, 0]
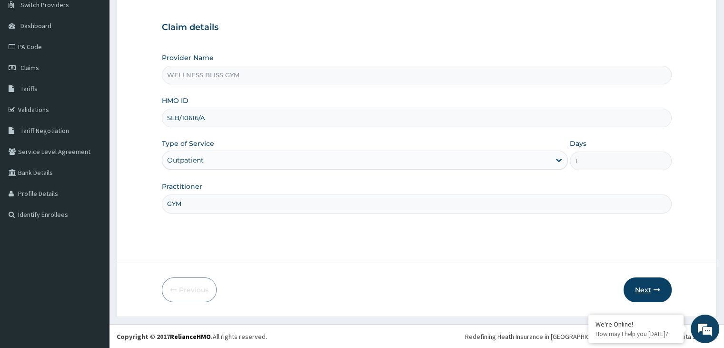
type input "GYM"
click at [646, 287] on button "Next" at bounding box center [648, 289] width 48 height 25
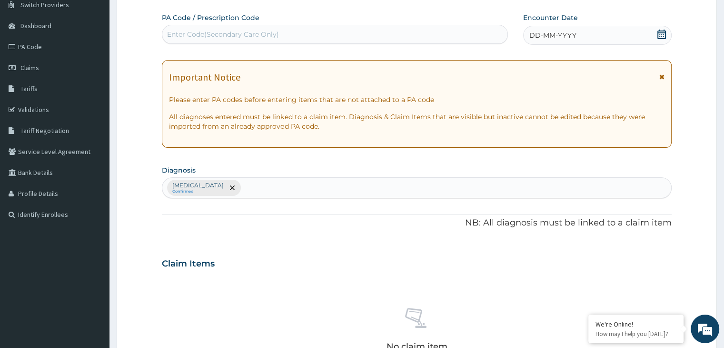
click at [274, 36] on div "Enter Code(Secondary Care Only)" at bounding box center [223, 35] width 112 height 10
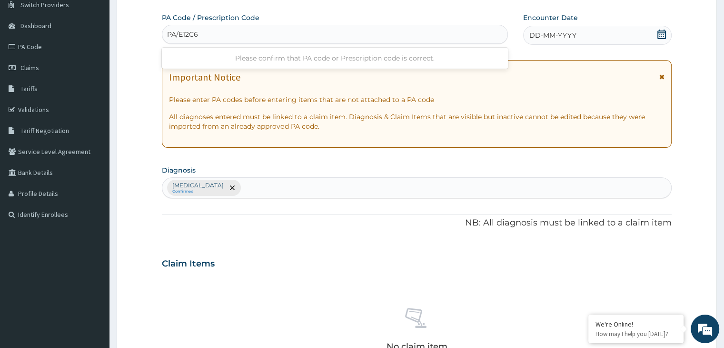
type input "PA/E12C60"
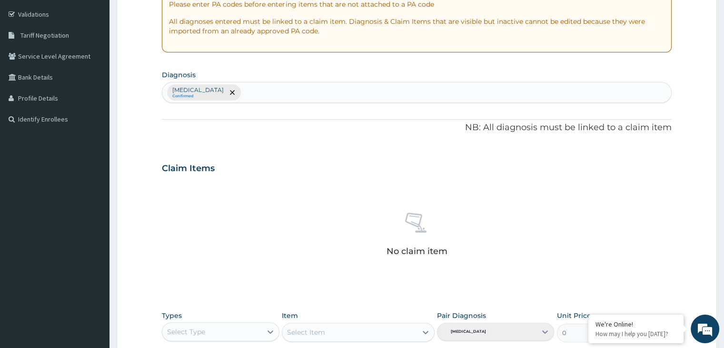
scroll to position [30, 0]
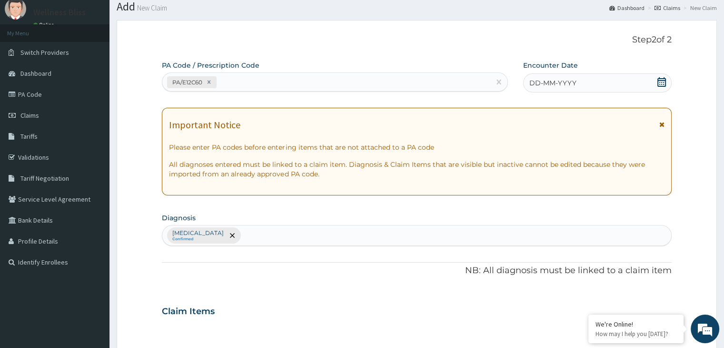
click at [664, 84] on icon at bounding box center [661, 82] width 9 height 10
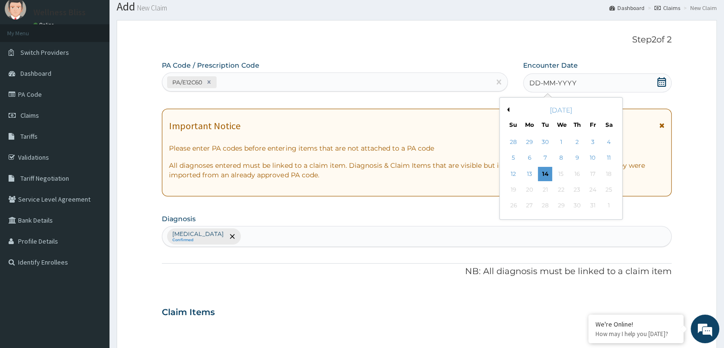
click at [507, 106] on div "[DATE]" at bounding box center [561, 110] width 115 height 10
click at [506, 109] on button "Previous Month" at bounding box center [507, 109] width 5 height 5
click at [542, 199] on div "30" at bounding box center [545, 206] width 14 height 14
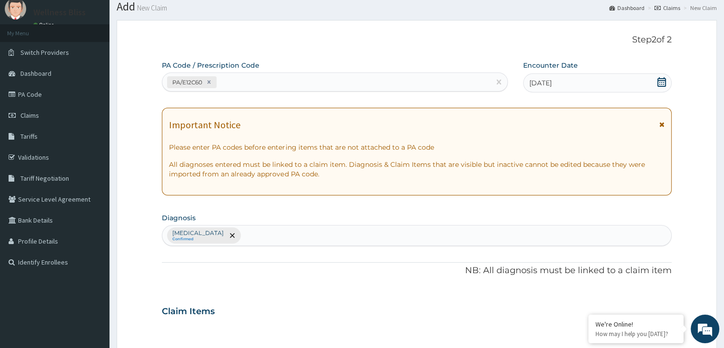
click at [566, 77] on div "30-09-2025" at bounding box center [597, 82] width 148 height 19
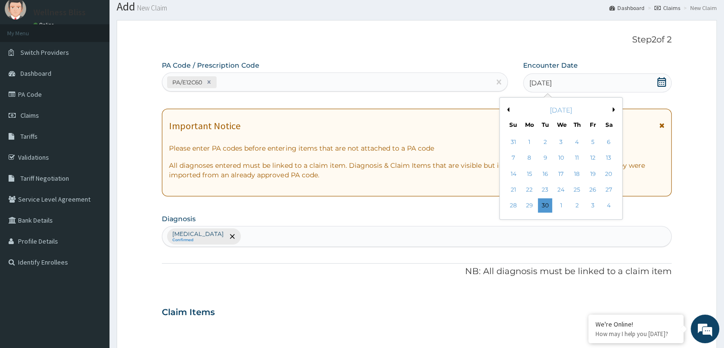
click at [611, 109] on div "September 2025" at bounding box center [561, 110] width 115 height 10
click at [612, 109] on div "September 2025" at bounding box center [561, 110] width 115 height 10
click at [614, 109] on button "Next Month" at bounding box center [615, 109] width 5 height 5
click at [576, 140] on div "2" at bounding box center [577, 142] width 14 height 14
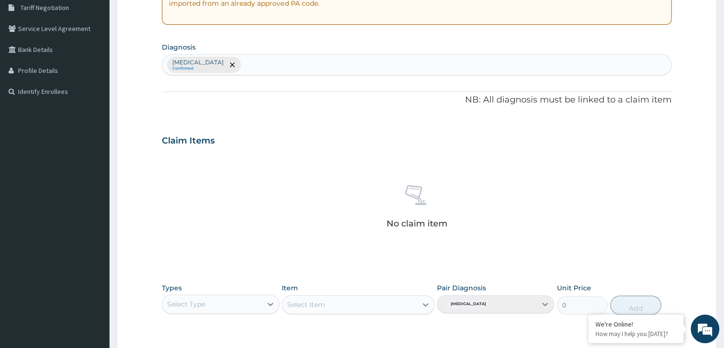
scroll to position [316, 0]
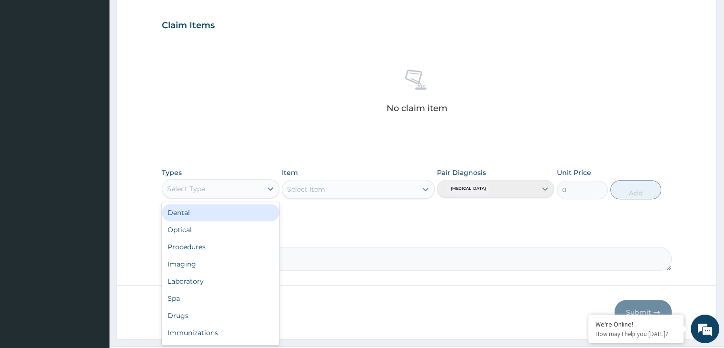
click at [259, 181] on div "Select Type" at bounding box center [211, 188] width 99 height 15
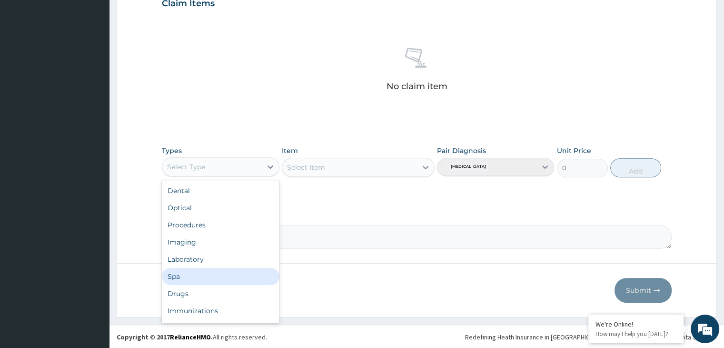
scroll to position [32, 0]
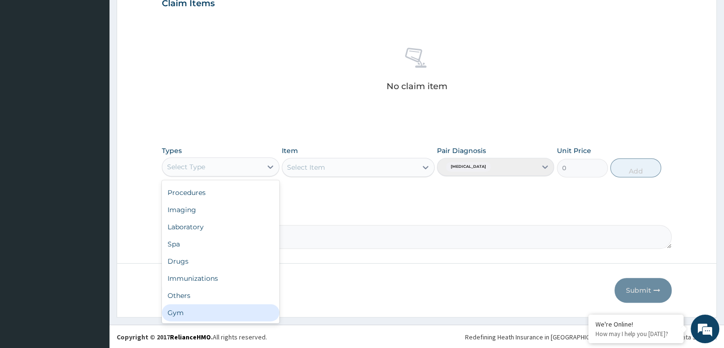
click at [242, 312] on div "Gym" at bounding box center [220, 312] width 117 height 17
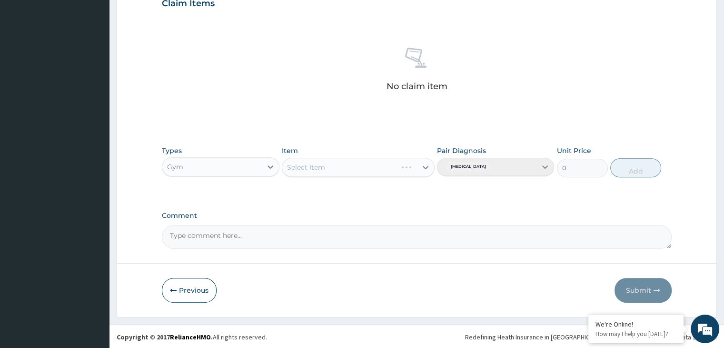
click at [425, 165] on div "Select Item" at bounding box center [358, 167] width 153 height 19
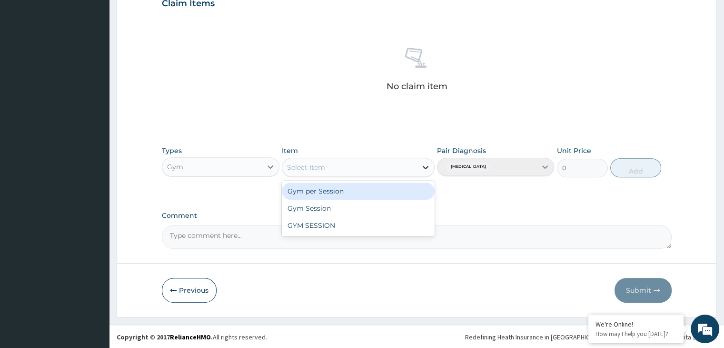
click at [423, 165] on icon at bounding box center [426, 167] width 10 height 10
click at [408, 185] on div "Gym per Session" at bounding box center [358, 190] width 153 height 17
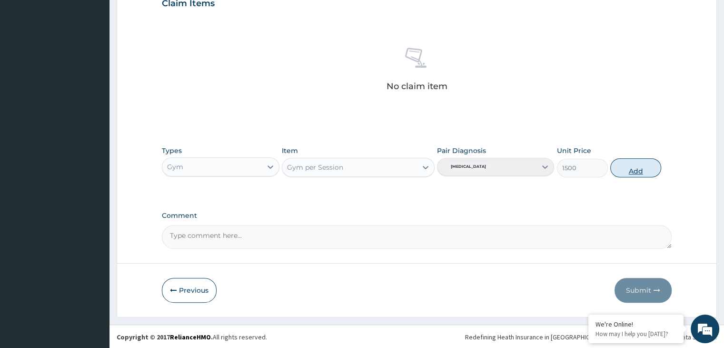
click at [636, 170] on button "Add" at bounding box center [635, 167] width 51 height 19
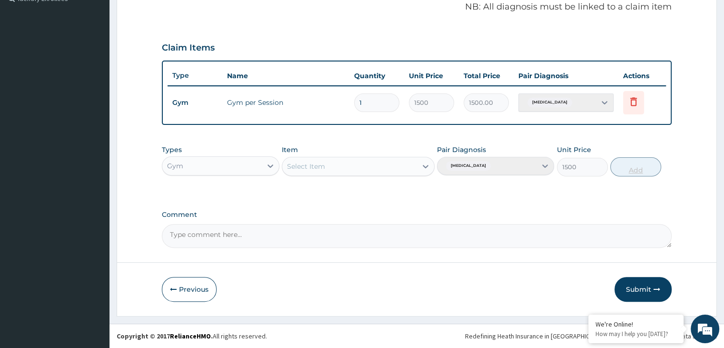
type input "0"
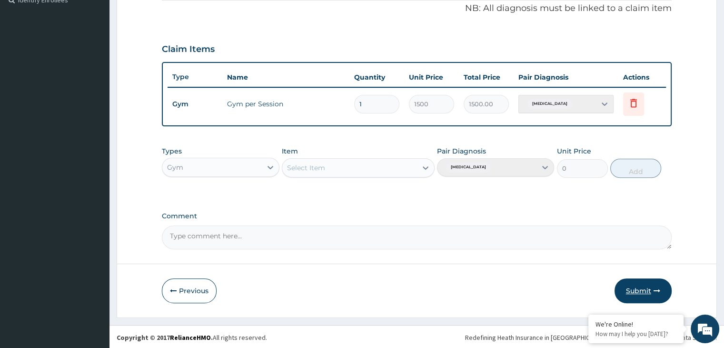
click at [641, 287] on button "Submit" at bounding box center [643, 290] width 57 height 25
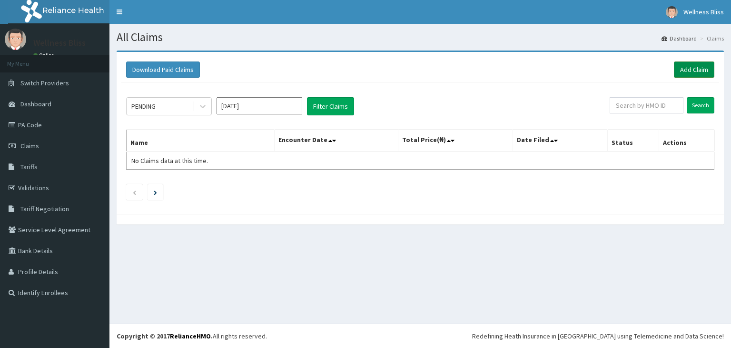
click at [694, 68] on link "Add Claim" at bounding box center [694, 69] width 40 height 16
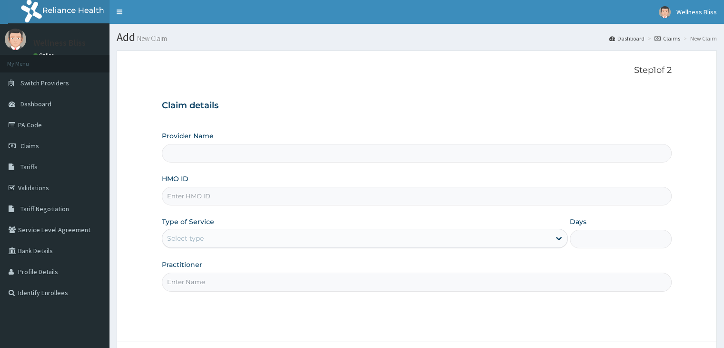
click at [291, 197] on input "HMO ID" at bounding box center [416, 196] width 509 height 19
type input "WELLNESS BLISS GYM"
type input "1"
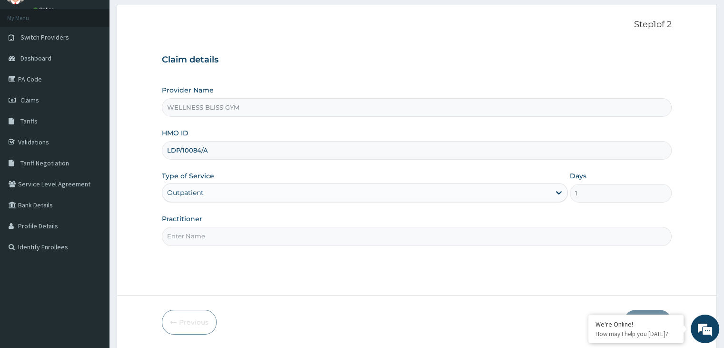
scroll to position [78, 0]
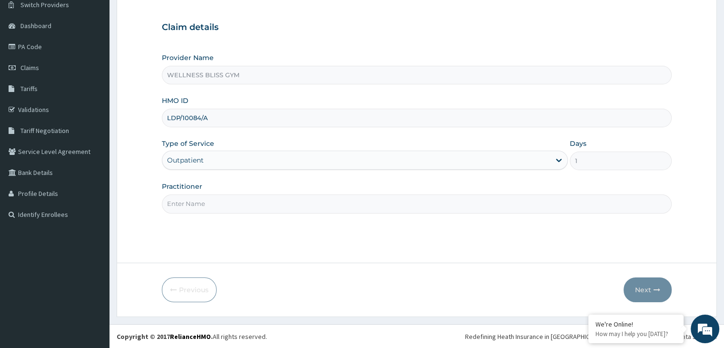
type input "LDP/10084/A"
click at [227, 205] on input "Practitioner" at bounding box center [416, 203] width 509 height 19
type input "GYM"
click at [640, 292] on button "Next" at bounding box center [648, 289] width 48 height 25
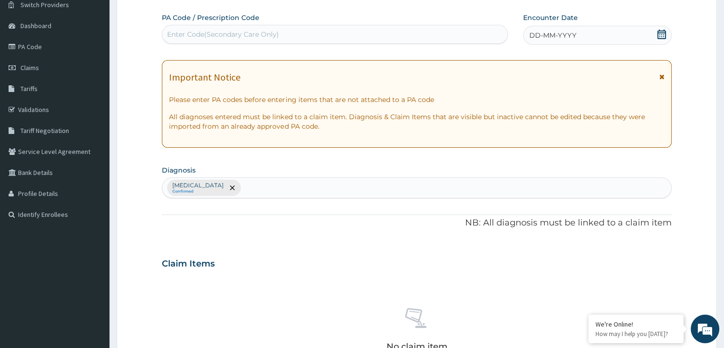
click at [294, 33] on div "Enter Code(Secondary Care Only)" at bounding box center [334, 34] width 345 height 15
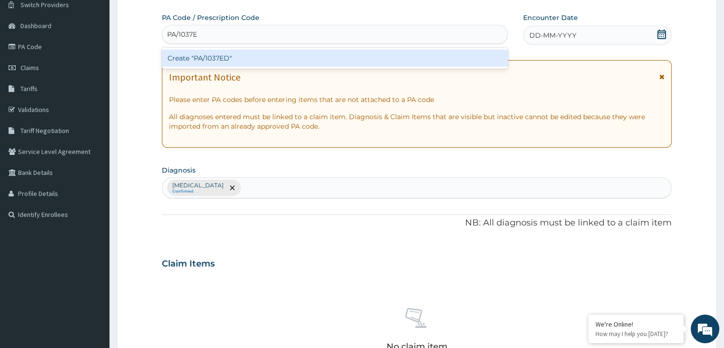
type input "PA/1037ED"
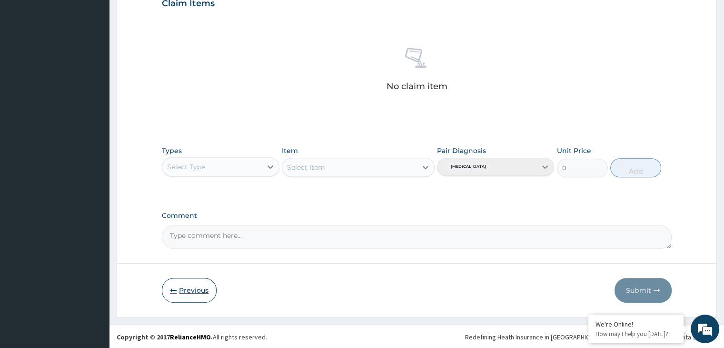
click at [200, 280] on button "Previous" at bounding box center [189, 290] width 55 height 25
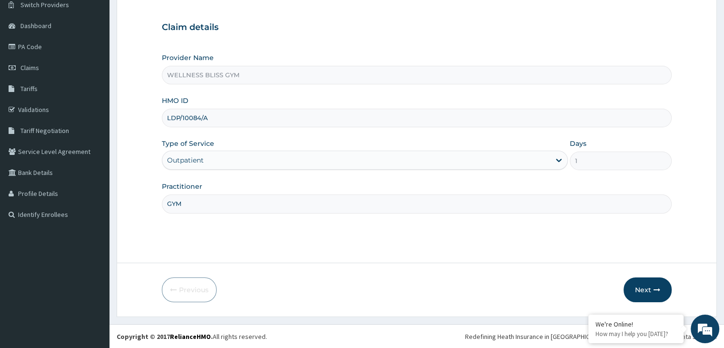
click at [182, 116] on input "LDP/10084/A" at bounding box center [416, 118] width 509 height 19
click at [179, 114] on input "LDP/10084/A" at bounding box center [416, 118] width 509 height 19
type input "LPD/10084/A"
click at [632, 286] on button "Next" at bounding box center [648, 289] width 48 height 25
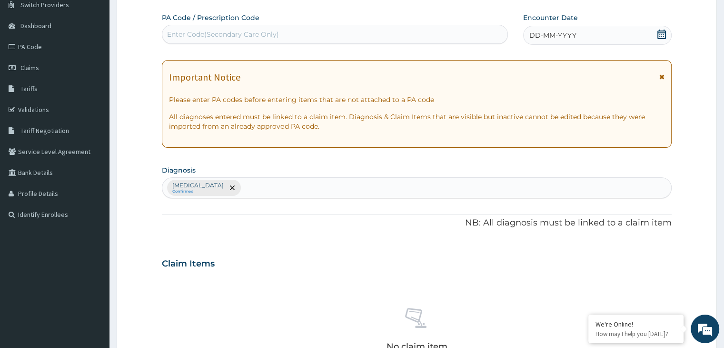
click at [236, 30] on div "Enter Code(Secondary Care Only)" at bounding box center [223, 35] width 112 height 10
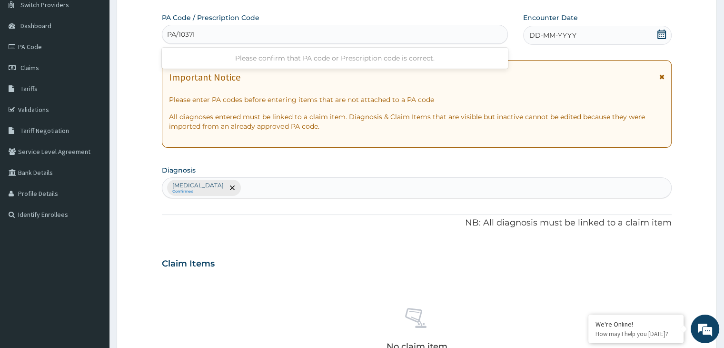
type input "PA/1037ED"
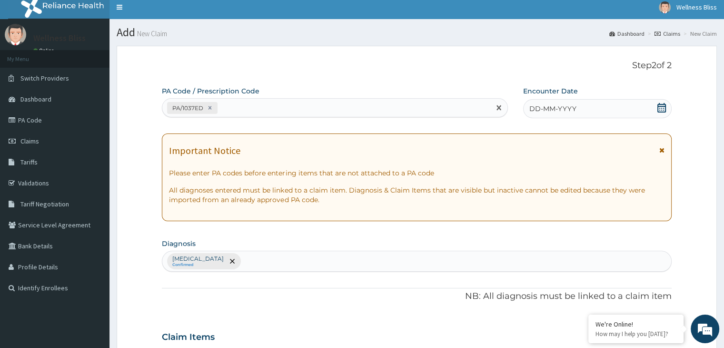
scroll to position [0, 0]
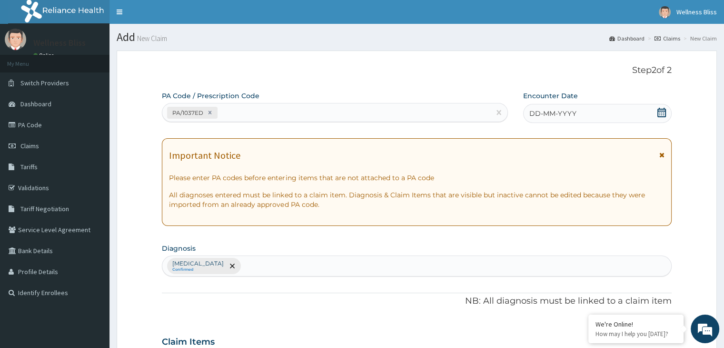
click at [580, 110] on div "DD-MM-YYYY" at bounding box center [597, 113] width 148 height 19
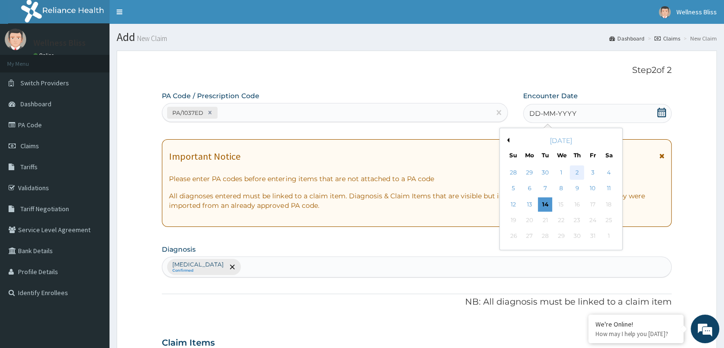
click at [578, 169] on div "2" at bounding box center [577, 172] width 14 height 14
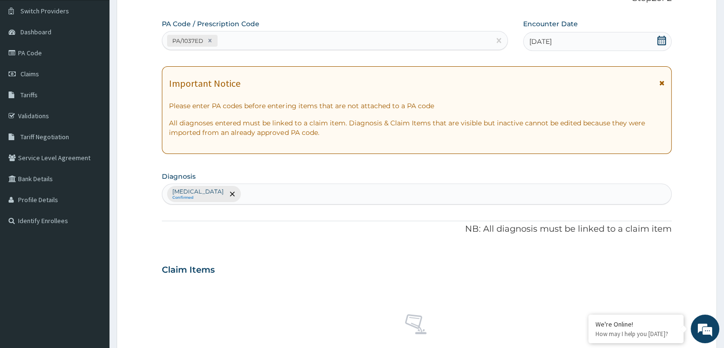
scroll to position [338, 0]
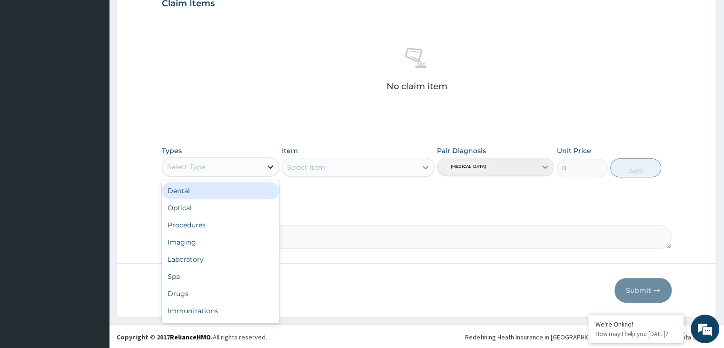
click at [273, 167] on icon at bounding box center [271, 167] width 10 height 10
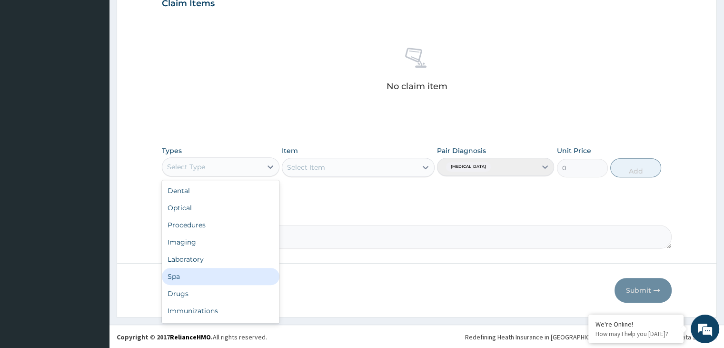
scroll to position [32, 0]
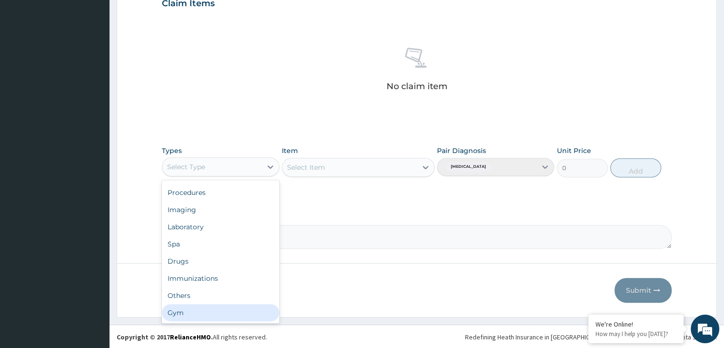
click at [256, 312] on div "Gym" at bounding box center [220, 312] width 117 height 17
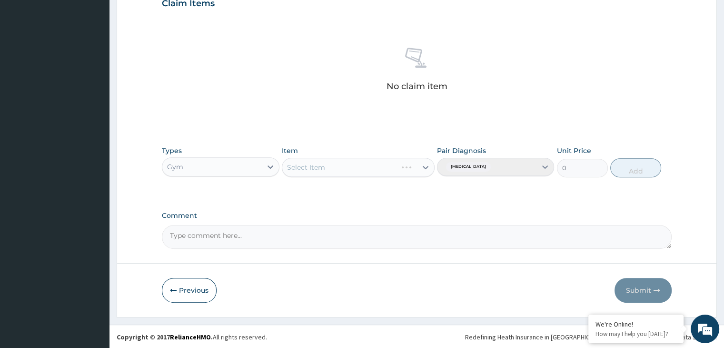
click at [427, 164] on div "Select Item" at bounding box center [358, 167] width 153 height 19
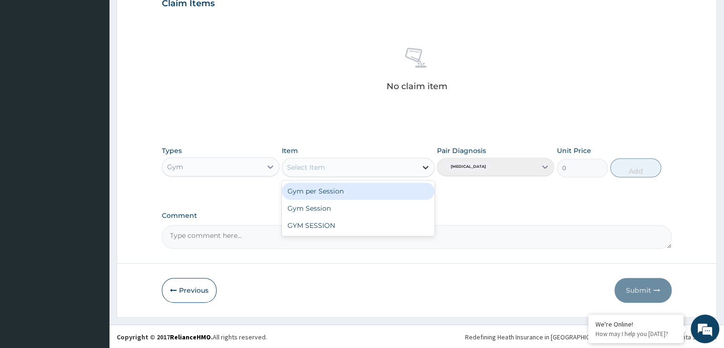
click at [425, 162] on icon at bounding box center [426, 167] width 10 height 10
click at [414, 191] on div "Gym per Session" at bounding box center [358, 190] width 153 height 17
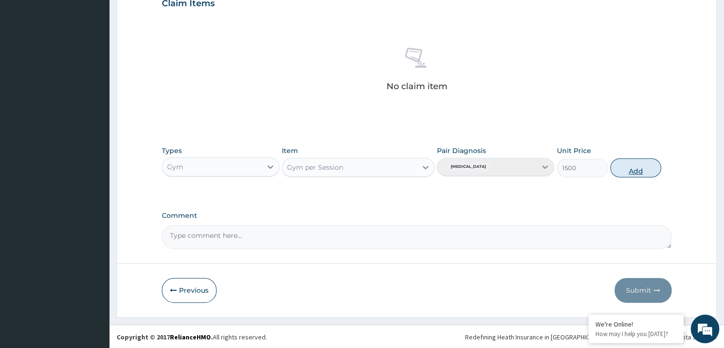
click at [642, 170] on button "Add" at bounding box center [635, 167] width 51 height 19
type input "0"
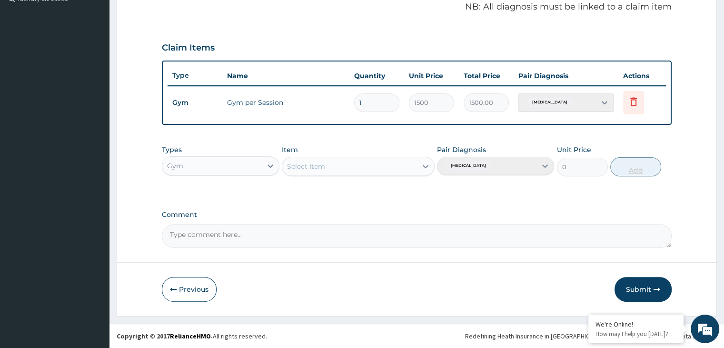
scroll to position [292, 0]
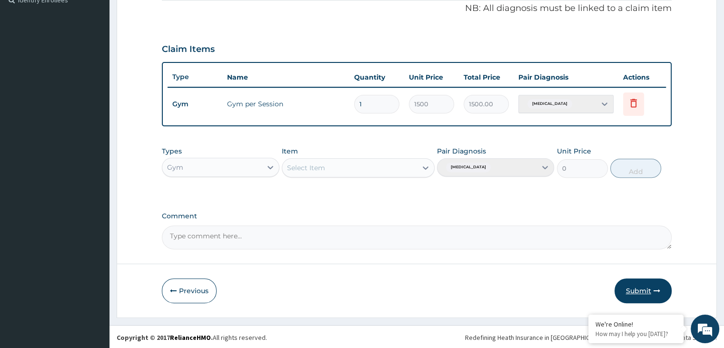
click at [660, 293] on button "Submit" at bounding box center [643, 290] width 57 height 25
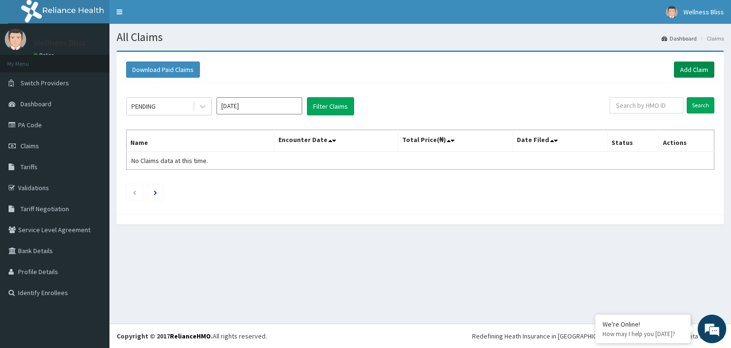
click at [699, 66] on link "Add Claim" at bounding box center [694, 69] width 40 height 16
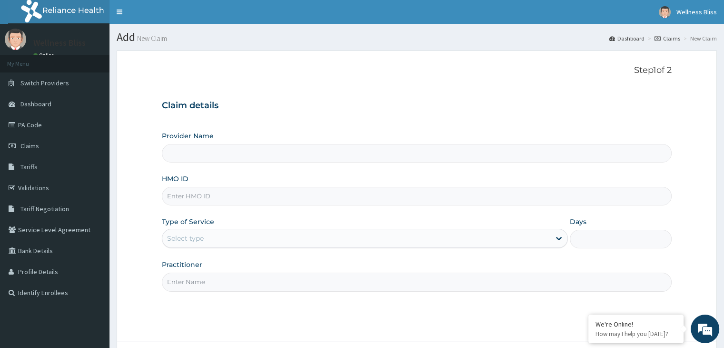
click at [383, 201] on input "HMO ID" at bounding box center [416, 196] width 509 height 19
type input "WELLNESS BLISS GYM"
type input "1"
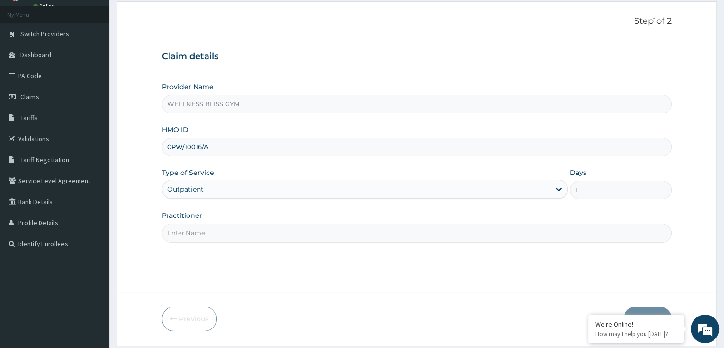
scroll to position [78, 0]
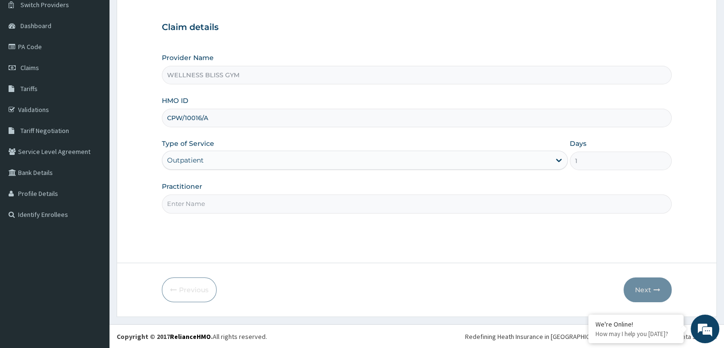
type input "CPW/10016/A"
click at [342, 203] on input "Practitioner" at bounding box center [416, 203] width 509 height 19
type input "GYM"
click at [651, 294] on button "Next" at bounding box center [648, 289] width 48 height 25
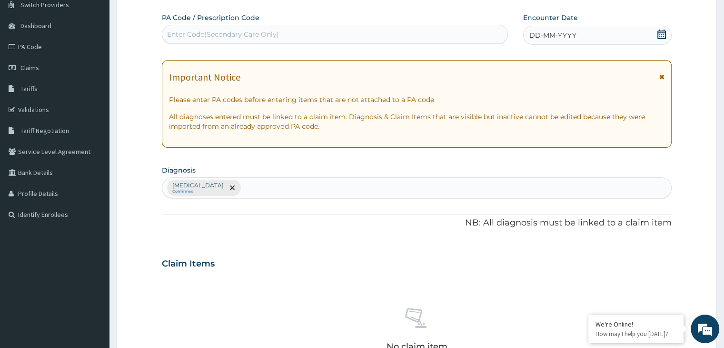
click at [256, 33] on div "Enter Code(Secondary Care Only)" at bounding box center [223, 35] width 112 height 10
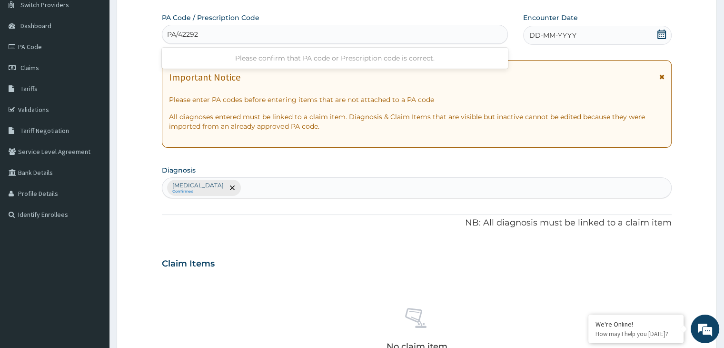
type input "PA/422929"
click at [661, 30] on icon at bounding box center [662, 35] width 10 height 10
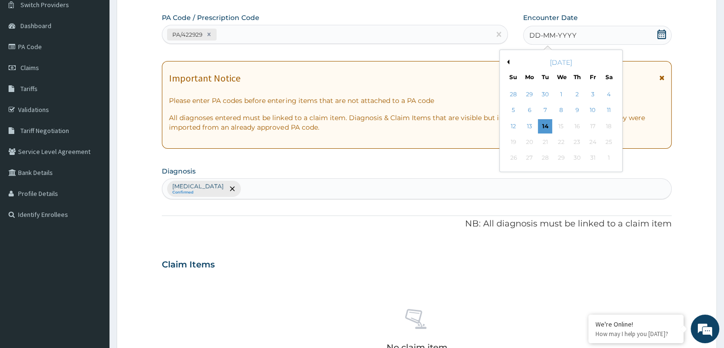
click at [512, 64] on div "October 2025" at bounding box center [561, 63] width 115 height 10
click at [581, 91] on div "2" at bounding box center [577, 94] width 14 height 14
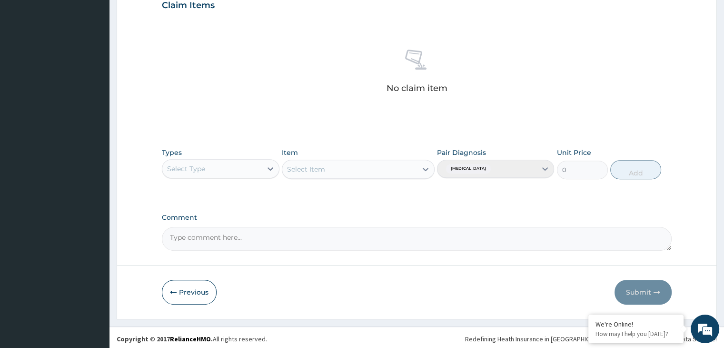
scroll to position [338, 0]
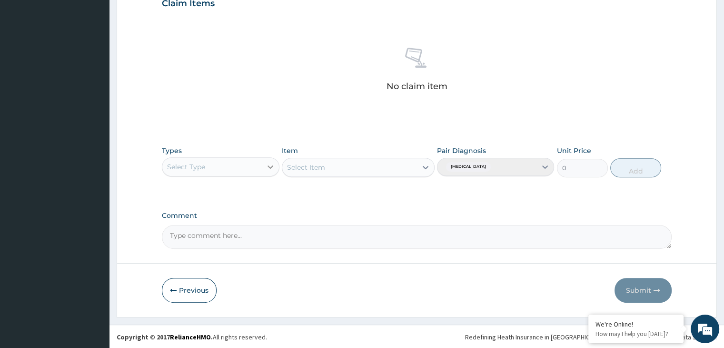
click at [262, 169] on div at bounding box center [270, 166] width 17 height 17
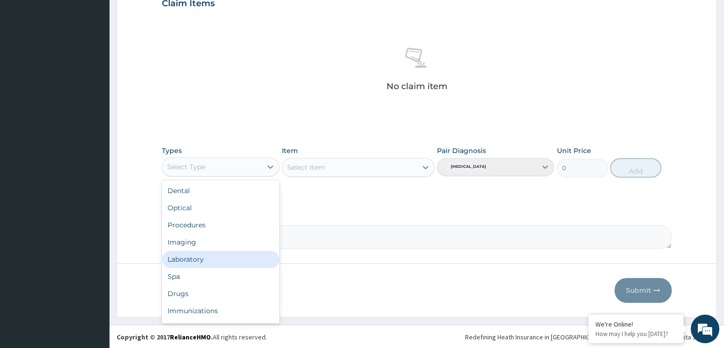
scroll to position [32, 0]
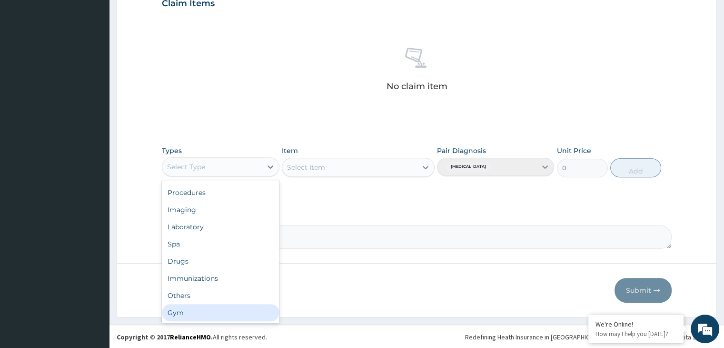
click at [212, 313] on div "Gym" at bounding box center [220, 312] width 117 height 17
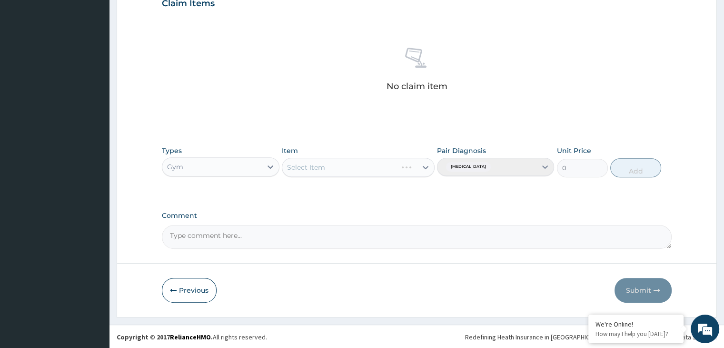
click at [419, 163] on div "Select Item" at bounding box center [358, 167] width 153 height 19
click at [429, 169] on div "Select Item" at bounding box center [358, 167] width 153 height 19
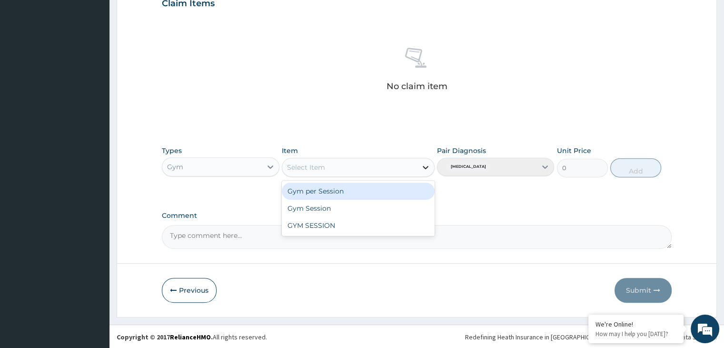
click at [426, 168] on icon at bounding box center [426, 167] width 10 height 10
click at [385, 198] on div "Gym per Session" at bounding box center [358, 190] width 153 height 17
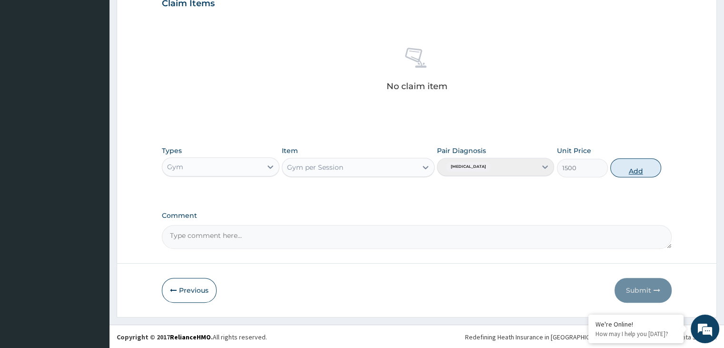
click at [632, 169] on button "Add" at bounding box center [635, 167] width 51 height 19
type input "0"
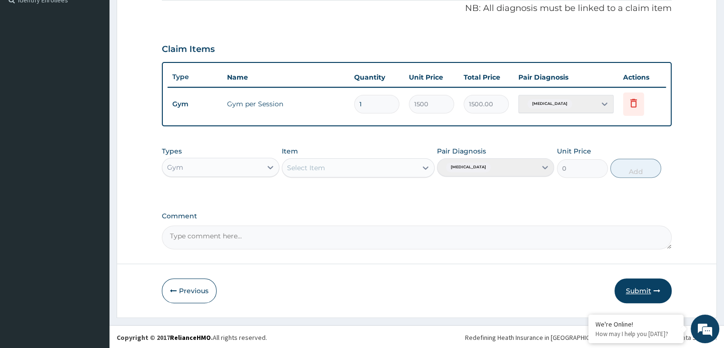
click at [641, 293] on button "Submit" at bounding box center [643, 290] width 57 height 25
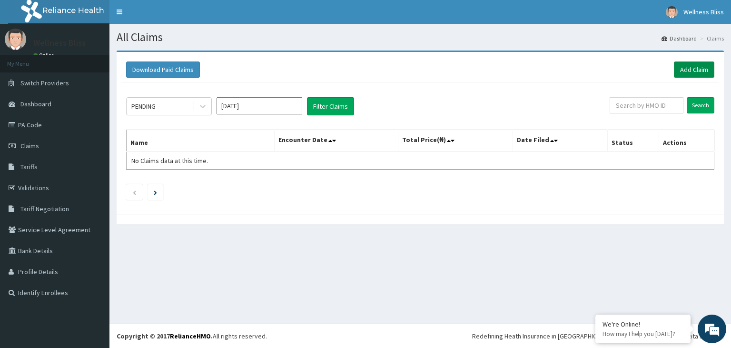
click at [691, 71] on link "Add Claim" at bounding box center [694, 69] width 40 height 16
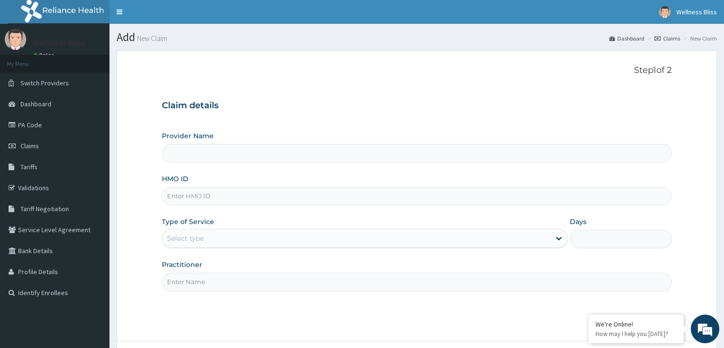
click at [228, 198] on input "HMO ID" at bounding box center [416, 196] width 509 height 19
type input "WELLNESS BLISS GYM"
type input "1"
click at [265, 196] on input "HMO ID" at bounding box center [416, 196] width 509 height 19
type input "OHT/12505/A"
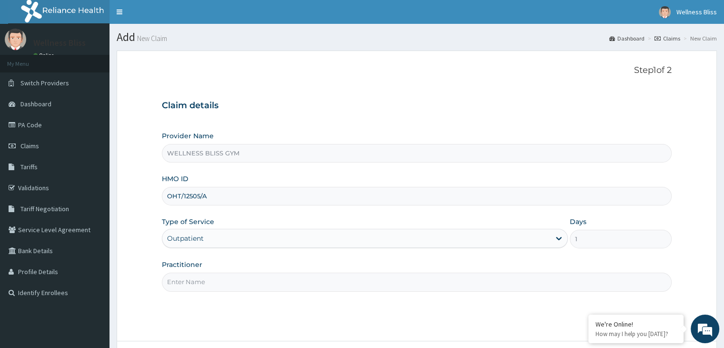
click at [242, 279] on input "Practitioner" at bounding box center [416, 281] width 509 height 19
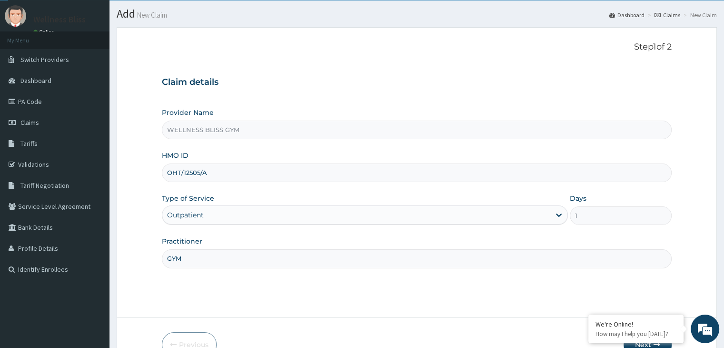
scroll to position [78, 0]
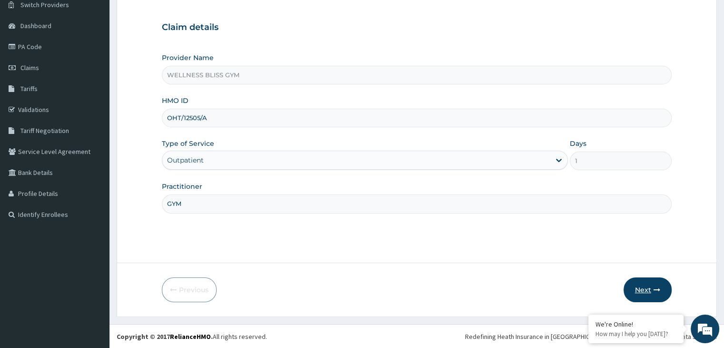
type input "GYM"
click at [643, 290] on button "Next" at bounding box center [648, 289] width 48 height 25
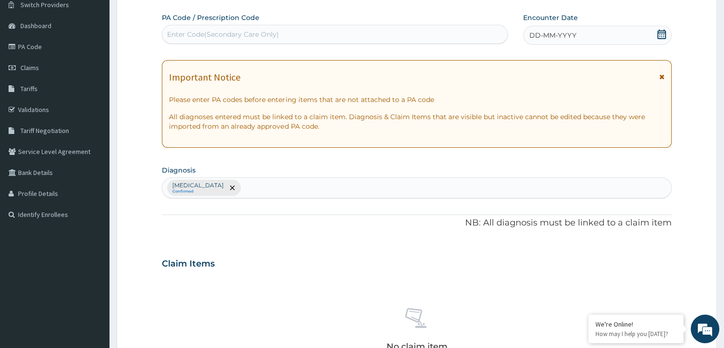
click at [271, 32] on div "Enter Code(Secondary Care Only)" at bounding box center [223, 35] width 112 height 10
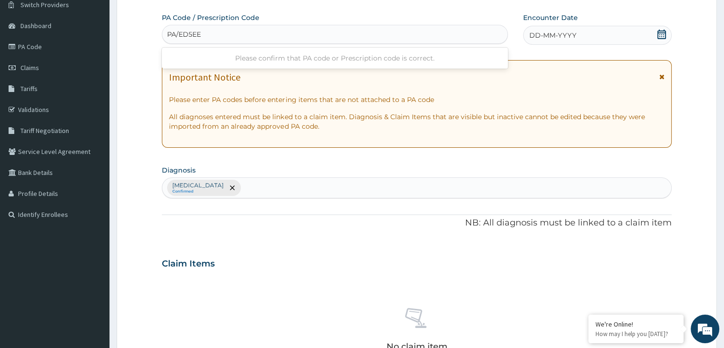
type input "PA/ED5EE0"
click at [657, 34] on icon at bounding box center [662, 35] width 10 height 10
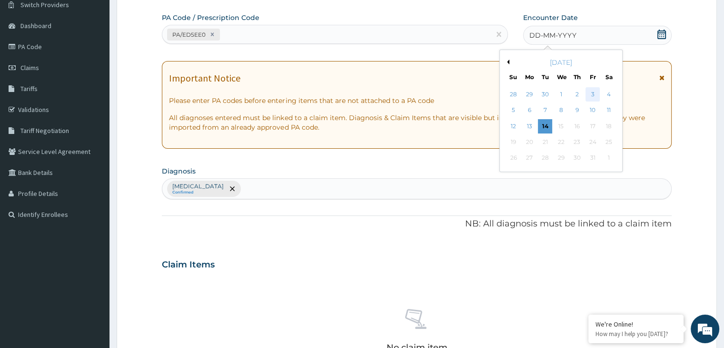
click at [591, 94] on div "3" at bounding box center [593, 94] width 14 height 14
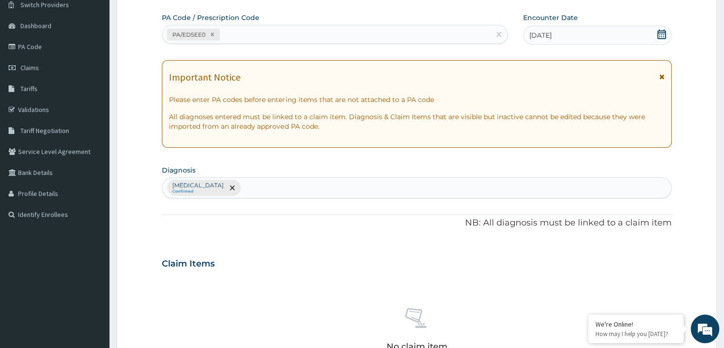
scroll to position [338, 0]
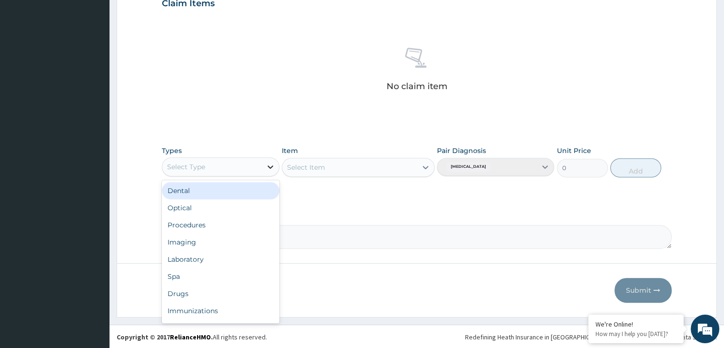
click at [274, 166] on icon at bounding box center [271, 167] width 10 height 10
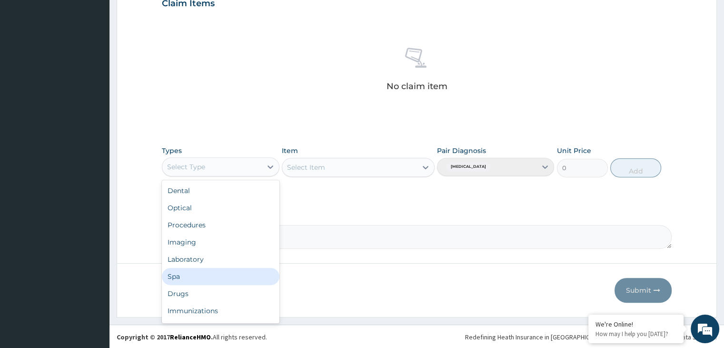
scroll to position [32, 0]
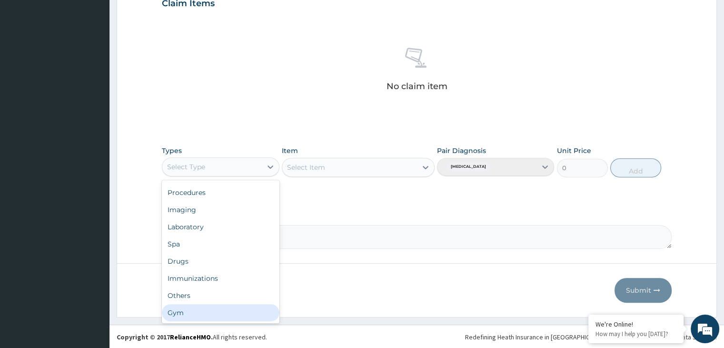
click at [201, 304] on div "Gym" at bounding box center [220, 312] width 117 height 17
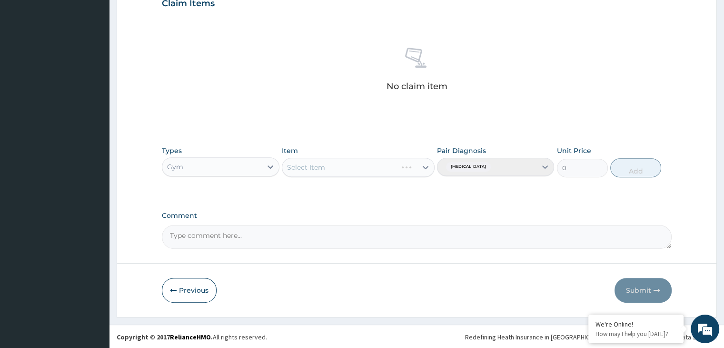
click at [423, 164] on div "Select Item" at bounding box center [358, 167] width 153 height 19
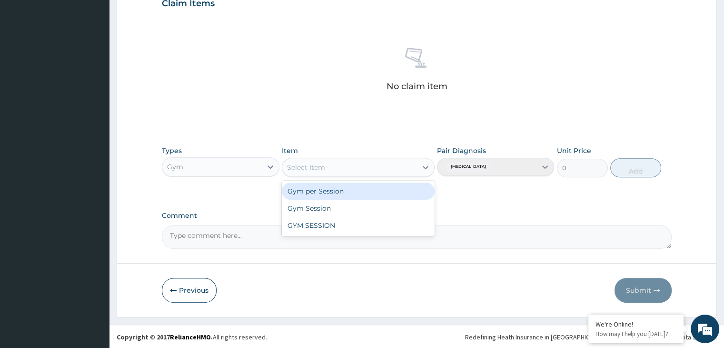
click at [426, 167] on icon at bounding box center [426, 167] width 6 height 3
click at [386, 196] on div "Gym per Session" at bounding box center [358, 190] width 153 height 17
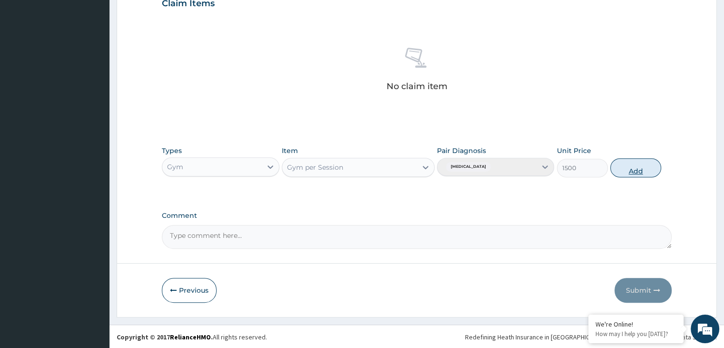
click at [622, 158] on button "Add" at bounding box center [635, 167] width 51 height 19
type input "0"
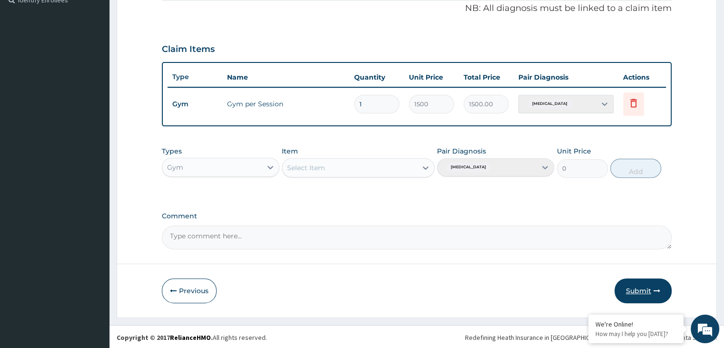
click at [644, 287] on button "Submit" at bounding box center [643, 290] width 57 height 25
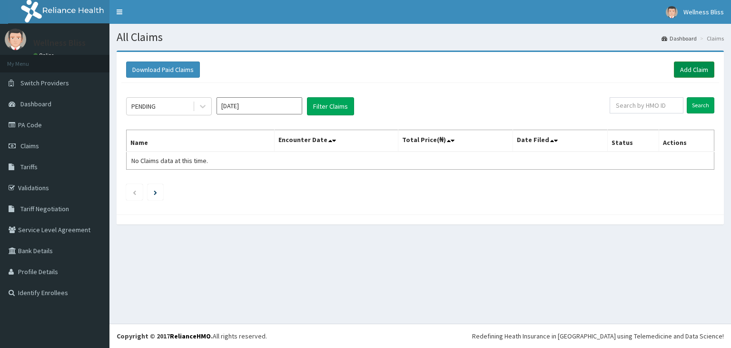
click at [708, 62] on link "Add Claim" at bounding box center [694, 69] width 40 height 16
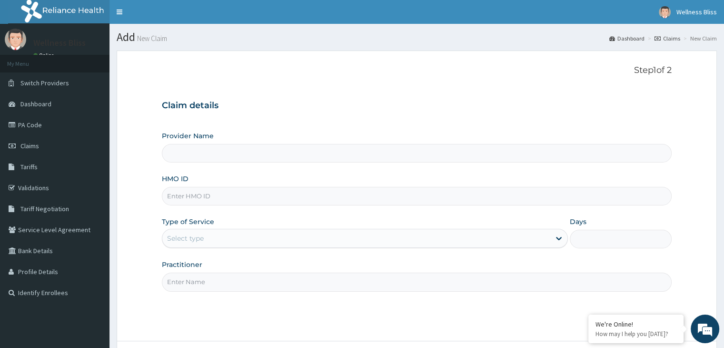
click at [198, 192] on input "HMO ID" at bounding box center [416, 196] width 509 height 19
type input "WELLNESS BLISS GYM"
type input "1"
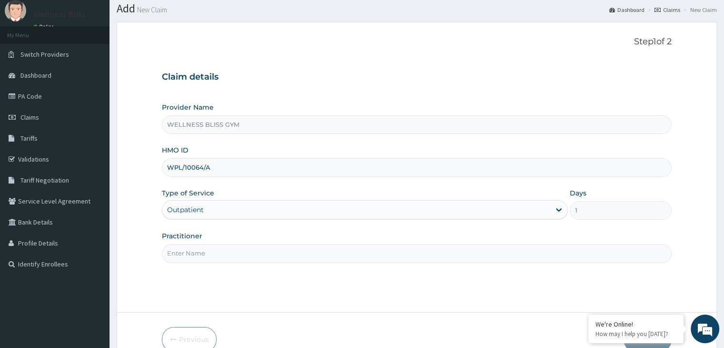
scroll to position [78, 0]
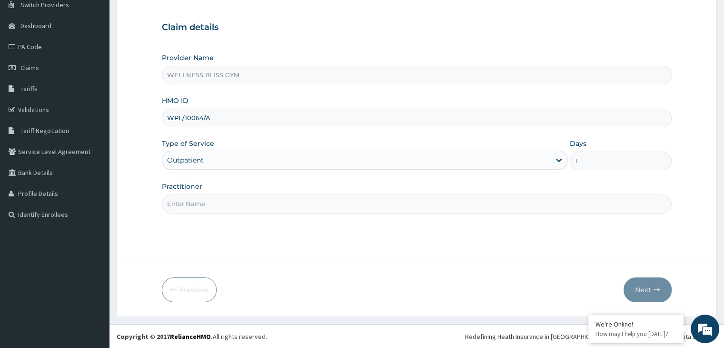
type input "WPL/10064/A"
click at [236, 208] on input "Practitioner" at bounding box center [416, 203] width 509 height 19
type input "GYM"
click at [647, 279] on button "Next" at bounding box center [648, 289] width 48 height 25
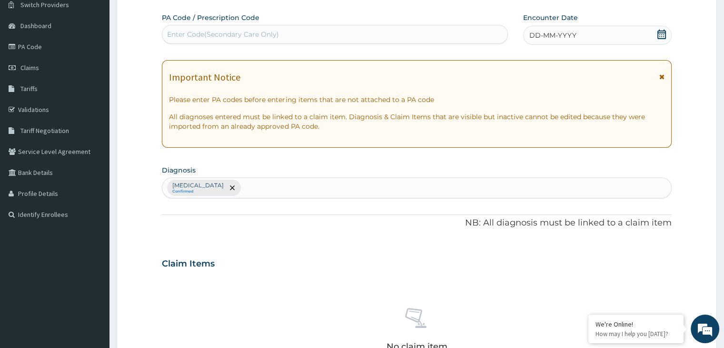
click at [198, 30] on div "Enter Code(Secondary Care Only)" at bounding box center [223, 35] width 112 height 10
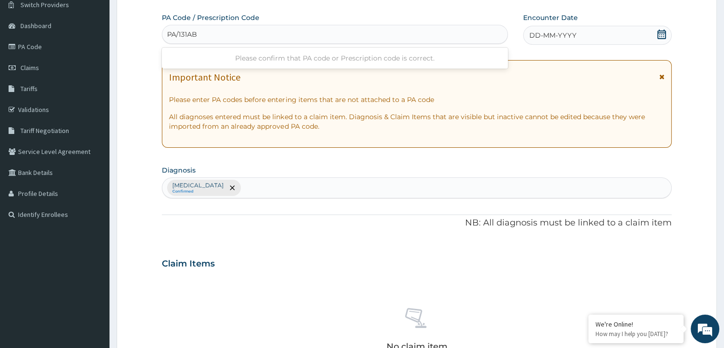
type input "PA/131ABB"
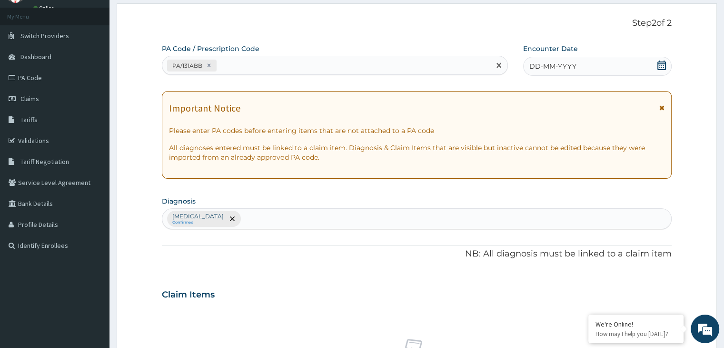
scroll to position [30, 0]
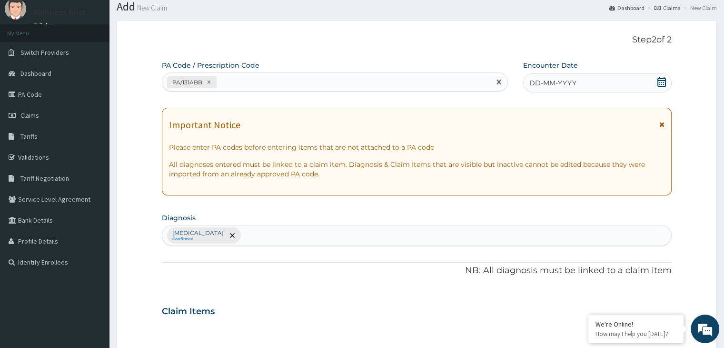
click at [656, 76] on div "DD-MM-YYYY" at bounding box center [597, 82] width 148 height 19
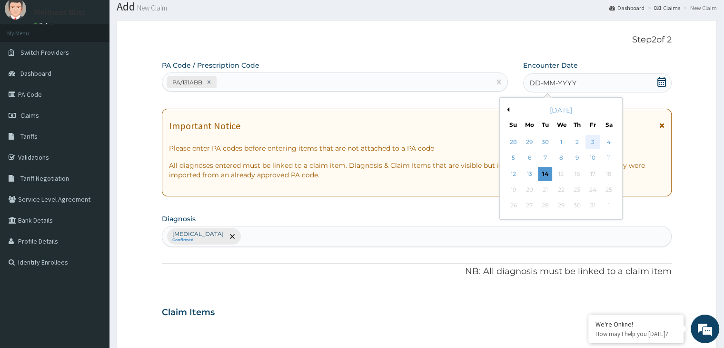
click at [594, 136] on div "3" at bounding box center [593, 142] width 14 height 14
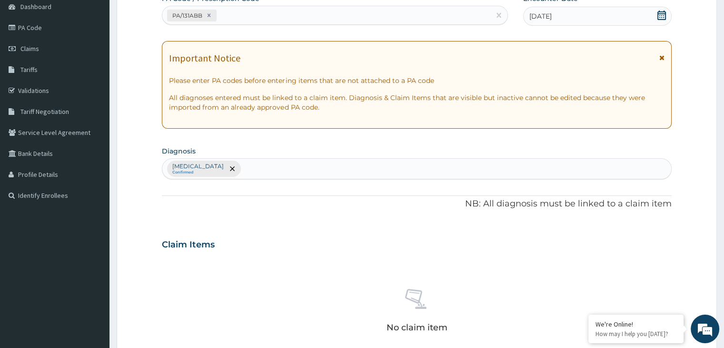
scroll to position [52, 0]
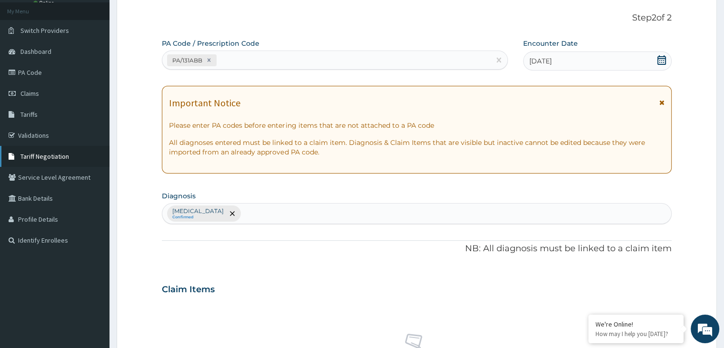
click at [63, 155] on span "Tariff Negotiation" at bounding box center [44, 156] width 49 height 9
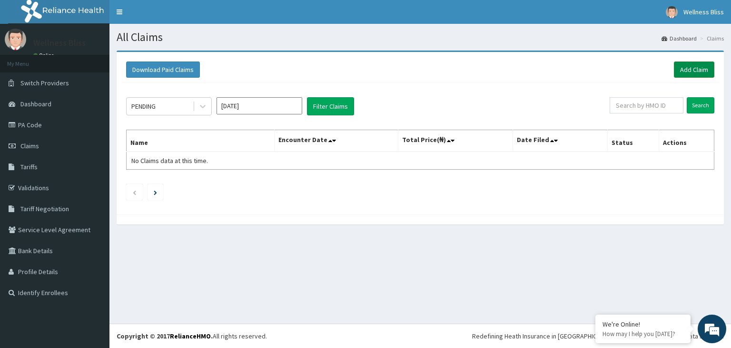
click at [698, 71] on link "Add Claim" at bounding box center [694, 69] width 40 height 16
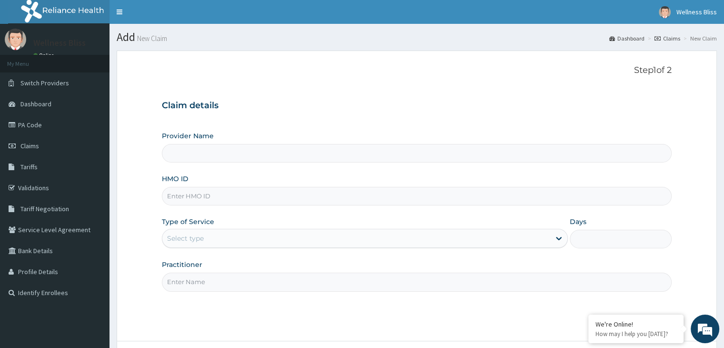
type input "WELLNESS BLISS GYM"
type input "1"
click at [235, 194] on input "HMO ID" at bounding box center [416, 196] width 509 height 19
